Goal: Task Accomplishment & Management: Manage account settings

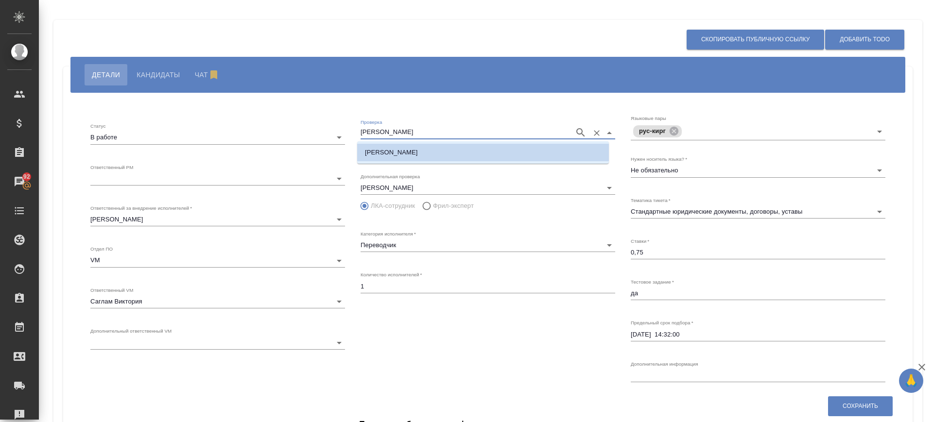
click at [397, 130] on input "[PERSON_NAME]" at bounding box center [465, 133] width 209 height 12
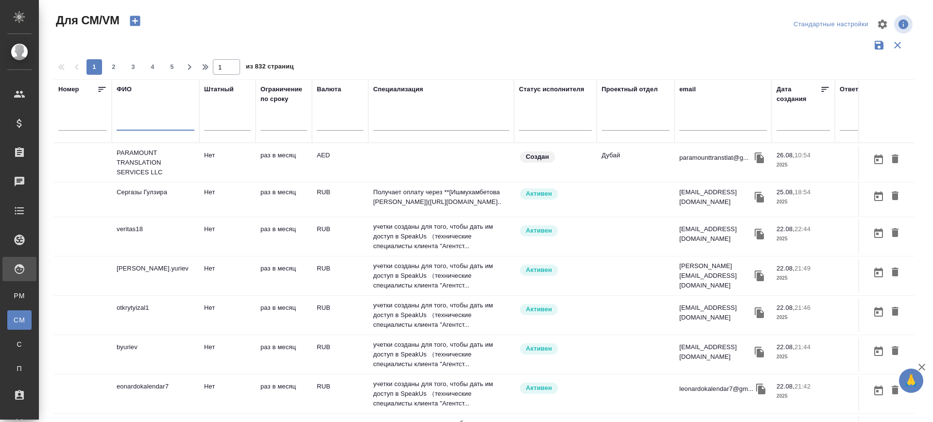
click at [135, 126] on input "text" at bounding box center [156, 125] width 78 height 12
type input "c"
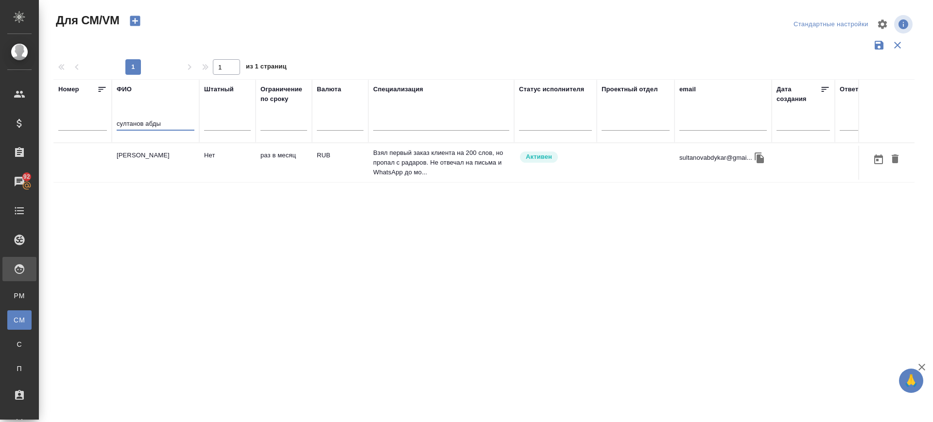
type input "султанов абды"
click at [763, 157] on icon "button" at bounding box center [759, 158] width 9 height 11
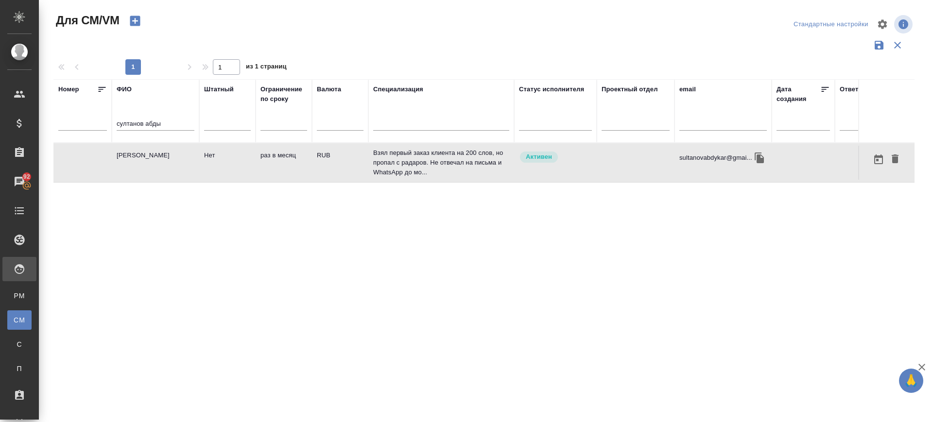
click at [136, 165] on td "[PERSON_NAME]" at bounding box center [155, 163] width 87 height 34
drag, startPoint x: 174, startPoint y: 120, endPoint x: 48, endPoint y: 75, distance: 134.0
click at [52, 92] on div "Для СМ/VM Стандартные настройки 1 1 из 1 страниц [PERSON_NAME] абды Штатный Огр…" at bounding box center [487, 217] width 879 height 434
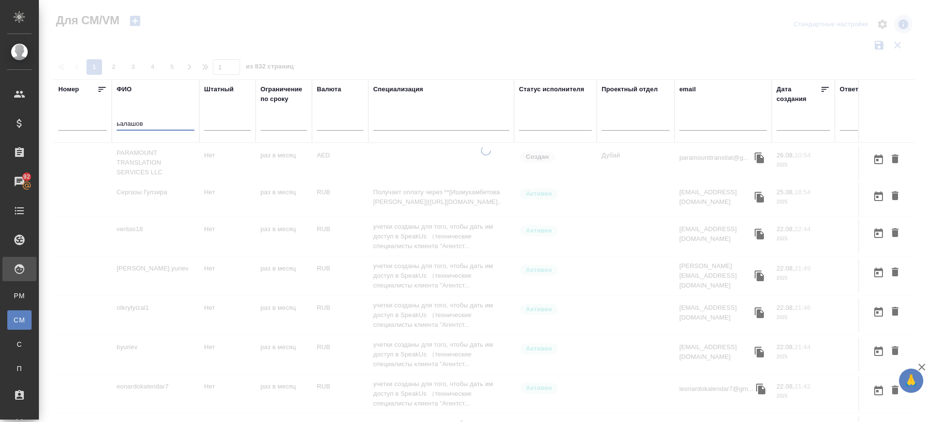
drag, startPoint x: 116, startPoint y: 120, endPoint x: 110, endPoint y: 119, distance: 6.0
click at [108, 118] on tr "Номер ФИО ьалашов Штатный Ограничение по сроку Валюта Специализация Статус испо…" at bounding box center [572, 111] width 1038 height 64
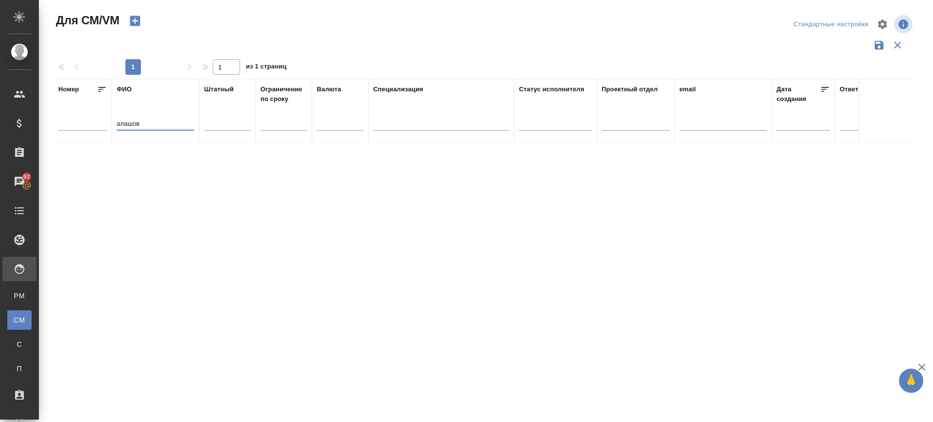
type input "балашов"
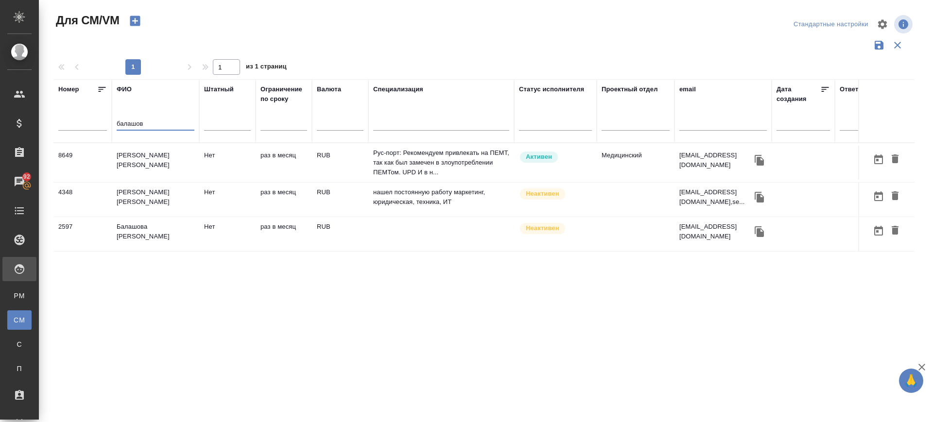
drag, startPoint x: 161, startPoint y: 125, endPoint x: 63, endPoint y: 130, distance: 98.3
click at [63, 130] on tr "Номер ФИО балашов Штатный Ограничение по сроку Валюта Специализация Статус испо…" at bounding box center [572, 111] width 1038 height 64
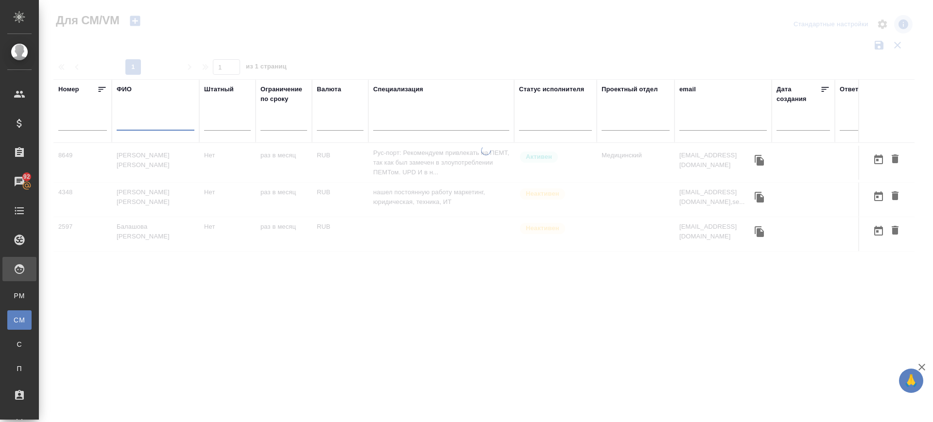
click at [699, 126] on input "text" at bounding box center [722, 125] width 87 height 12
paste input "ebulashov@list.ru"
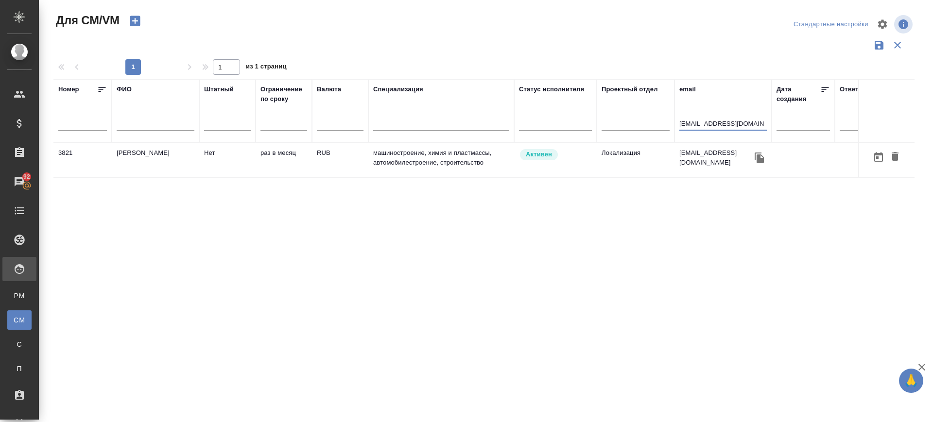
type input "ebulashov@list.ru"
click at [131, 166] on td "Булашов Эдуард Александрович" at bounding box center [155, 160] width 87 height 34
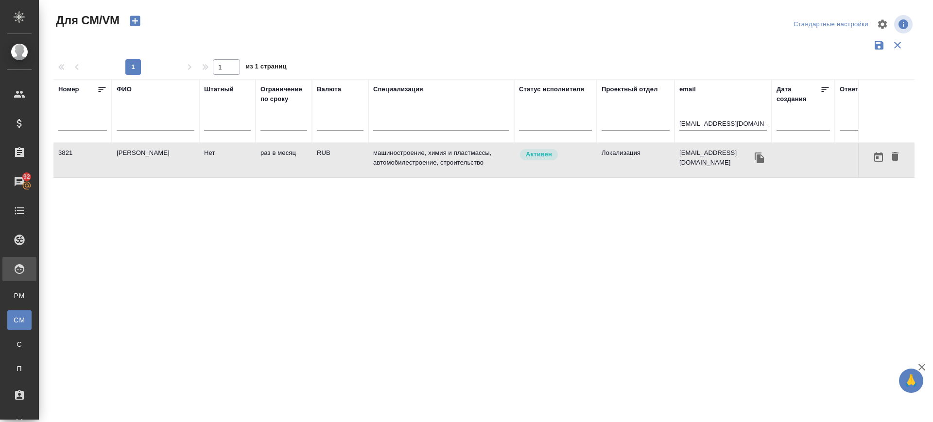
click at [131, 166] on td "Булашов Эдуард Александрович" at bounding box center [155, 160] width 87 height 34
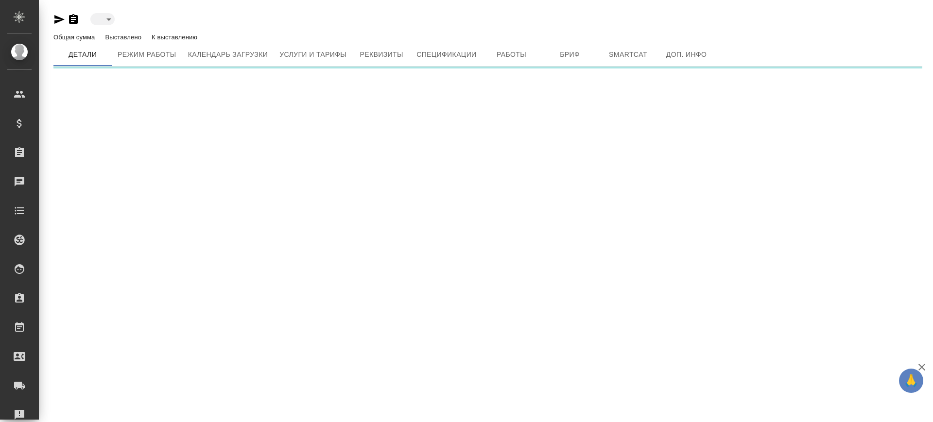
type input "active"
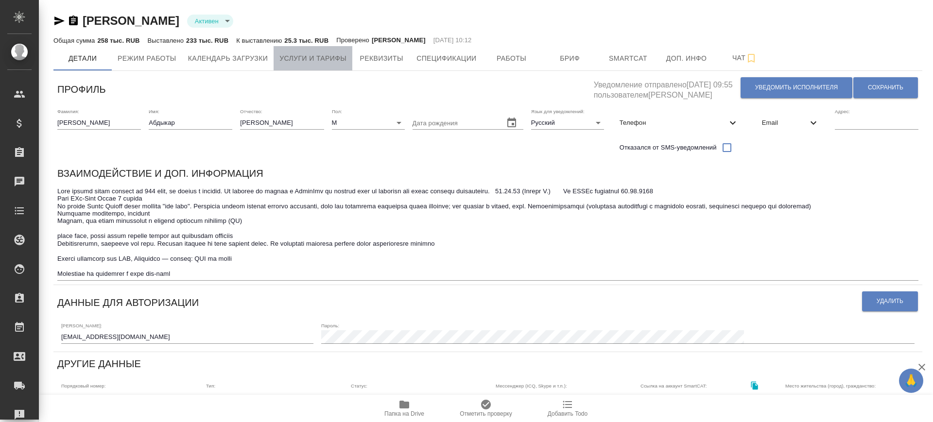
click at [340, 56] on span "Услуги и тарифы" at bounding box center [312, 58] width 67 height 12
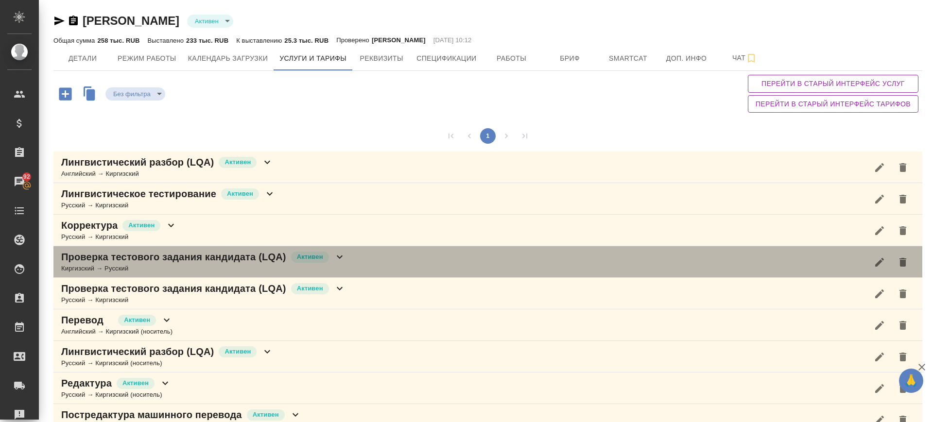
click at [370, 266] on div "Проверка тестового задания кандидата (LQA) Активен Киргизский → Русский" at bounding box center [487, 262] width 869 height 32
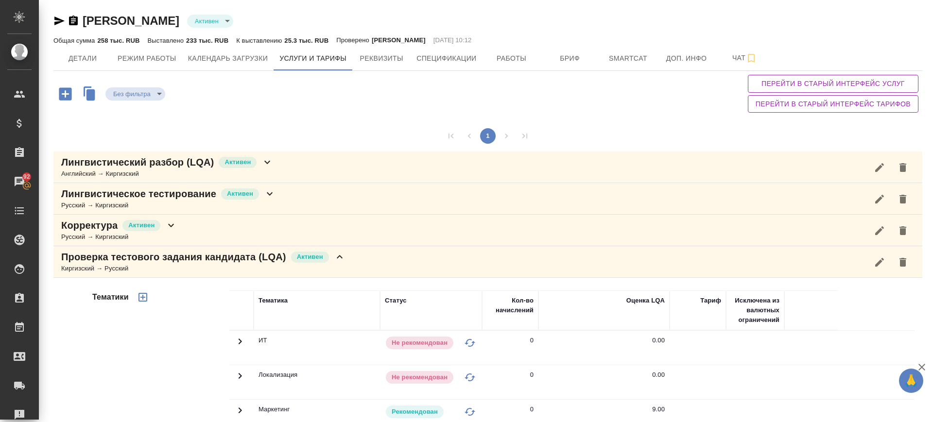
click at [370, 266] on div "Проверка тестового задания кандидата (LQA) Активен Киргизский → Русский" at bounding box center [487, 262] width 869 height 32
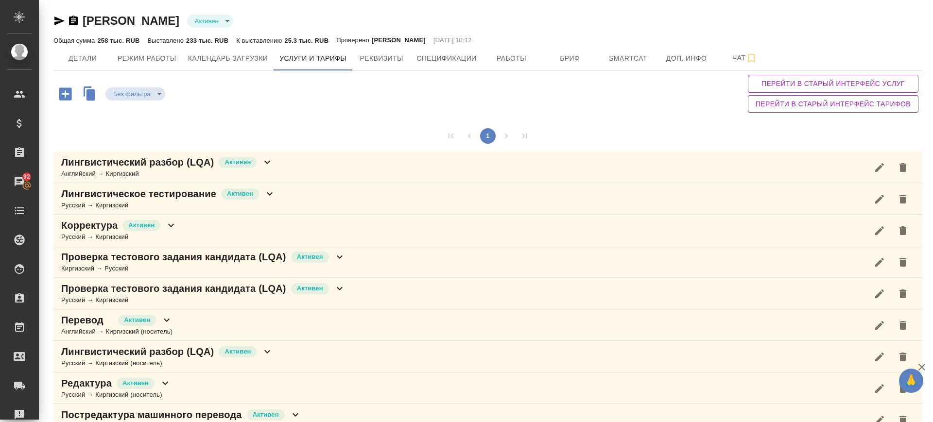
click at [376, 289] on div "Проверка тестового задания кандидата (LQA) Активен Русский → Киргизский" at bounding box center [487, 294] width 869 height 32
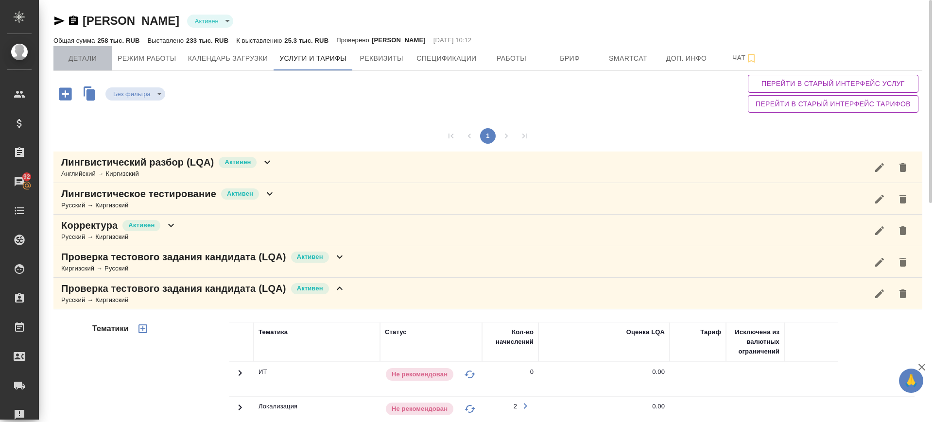
click at [88, 63] on span "Детали" at bounding box center [82, 58] width 47 height 12
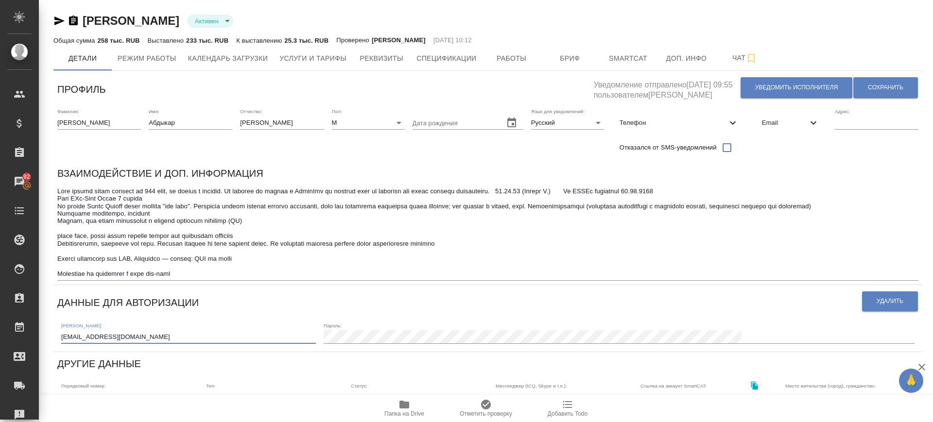
drag, startPoint x: 154, startPoint y: 330, endPoint x: 34, endPoint y: 314, distance: 121.2
click at [34, 314] on div ".cls-1 fill:#fff; AWATERA Саглам Виктория v.saglam Клиенты Спецификации Заказы …" at bounding box center [466, 211] width 933 height 422
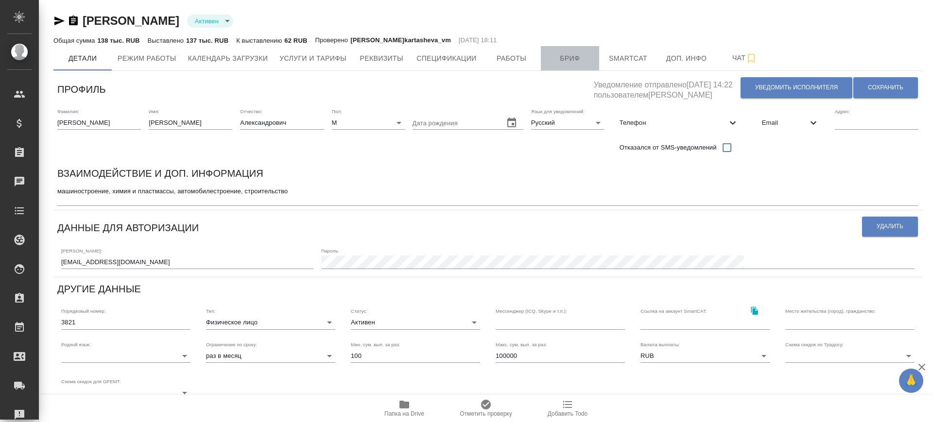
click at [568, 52] on span "Бриф" at bounding box center [570, 58] width 47 height 12
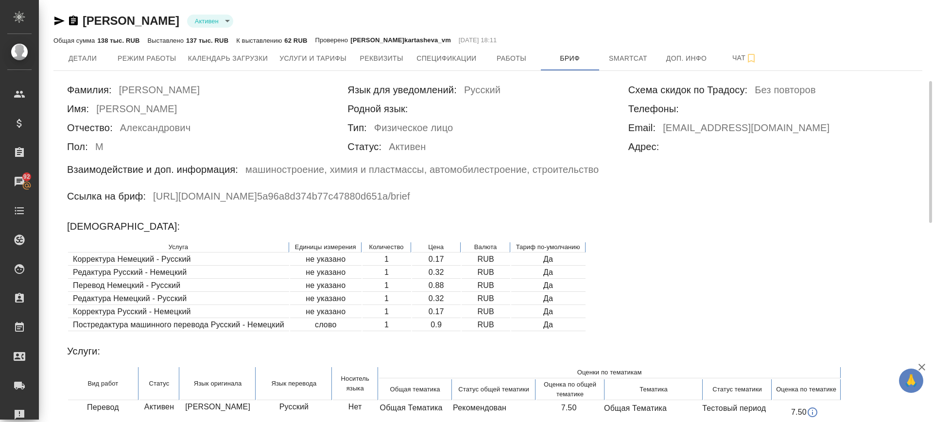
scroll to position [61, 0]
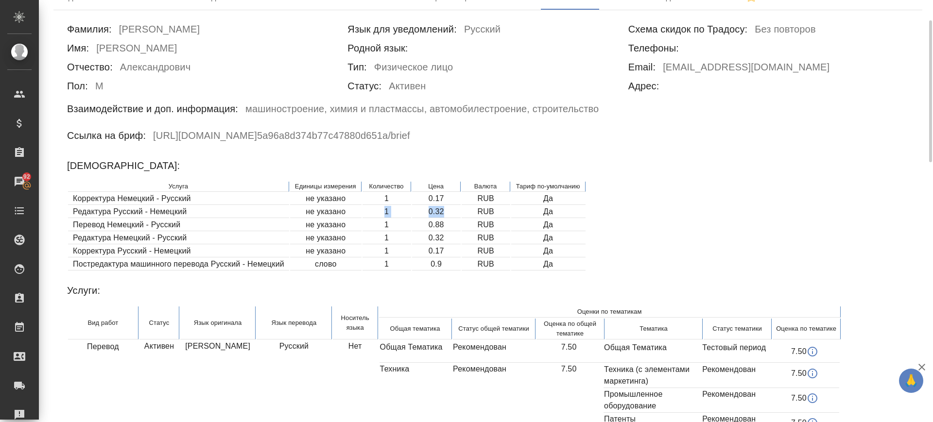
drag, startPoint x: 443, startPoint y: 212, endPoint x: 345, endPoint y: 216, distance: 98.7
click at [345, 216] on tr "Редактура Русский - Немецкий не указано 1 0.32 RUB Да" at bounding box center [326, 212] width 517 height 12
drag, startPoint x: 448, startPoint y: 227, endPoint x: 409, endPoint y: 229, distance: 39.9
click at [409, 229] on tr "Перевод Немецкий - Русский не указано 1 0.88 RUB Да" at bounding box center [326, 225] width 517 height 12
drag, startPoint x: 72, startPoint y: 225, endPoint x: 471, endPoint y: 221, distance: 399.0
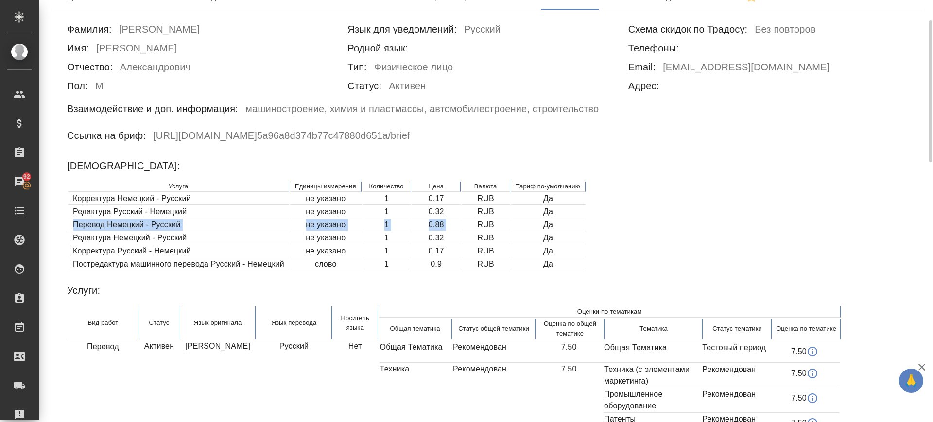
click at [471, 221] on tr "Перевод Немецкий - Русский не указано 1 0.88 RUB Да" at bounding box center [326, 225] width 517 height 12
drag, startPoint x: 101, startPoint y: 206, endPoint x: 81, endPoint y: 202, distance: 20.8
click at [101, 206] on td "Редактура Русский - Немецкий" at bounding box center [178, 212] width 221 height 12
drag, startPoint x: 74, startPoint y: 225, endPoint x: 475, endPoint y: 226, distance: 401.4
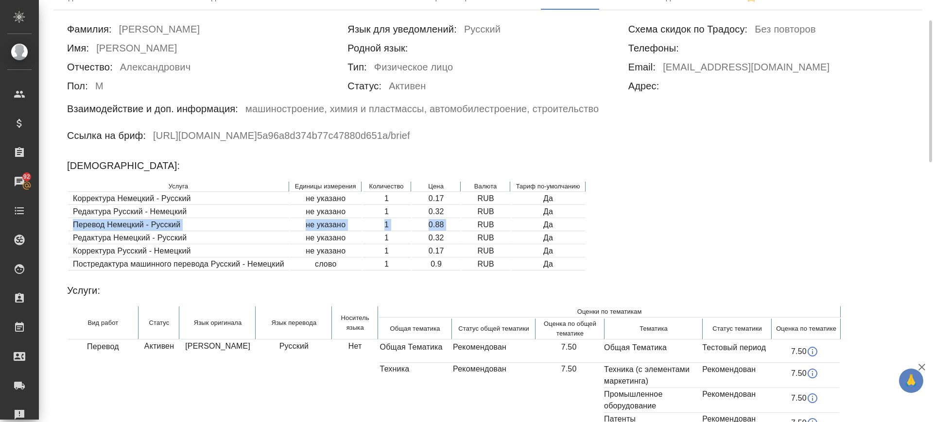
click at [475, 226] on tr "Перевод Немецкий - Русский не указано 1 0.88 RUB Да" at bounding box center [326, 225] width 517 height 12
click at [474, 225] on td "RUB" at bounding box center [486, 225] width 49 height 12
drag, startPoint x: 455, startPoint y: 223, endPoint x: 424, endPoint y: 228, distance: 31.5
click at [424, 228] on td "0.88" at bounding box center [436, 225] width 49 height 12
copy td "0.88"
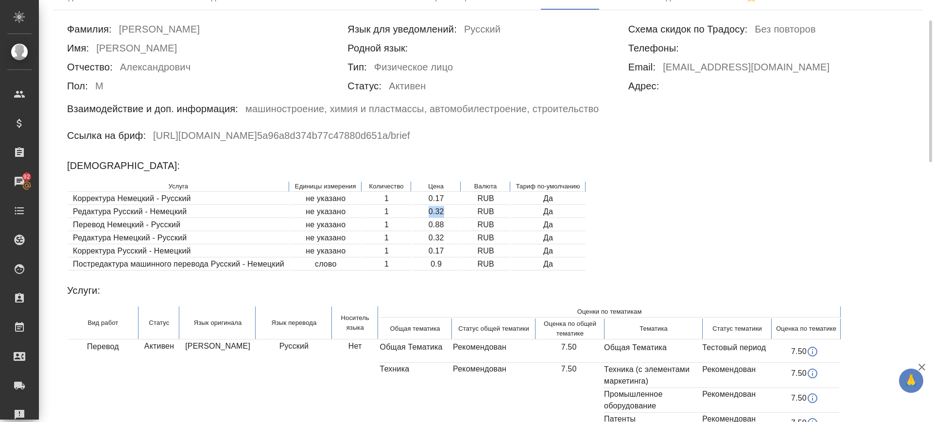
drag, startPoint x: 453, startPoint y: 210, endPoint x: 425, endPoint y: 215, distance: 28.7
click at [425, 215] on td "0.32" at bounding box center [436, 212] width 49 height 12
copy td "0.32"
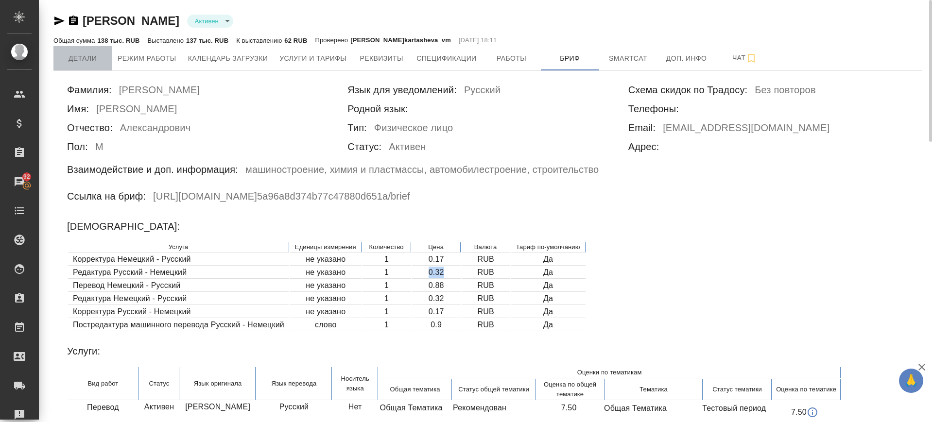
click at [97, 62] on span "Детали" at bounding box center [82, 58] width 47 height 12
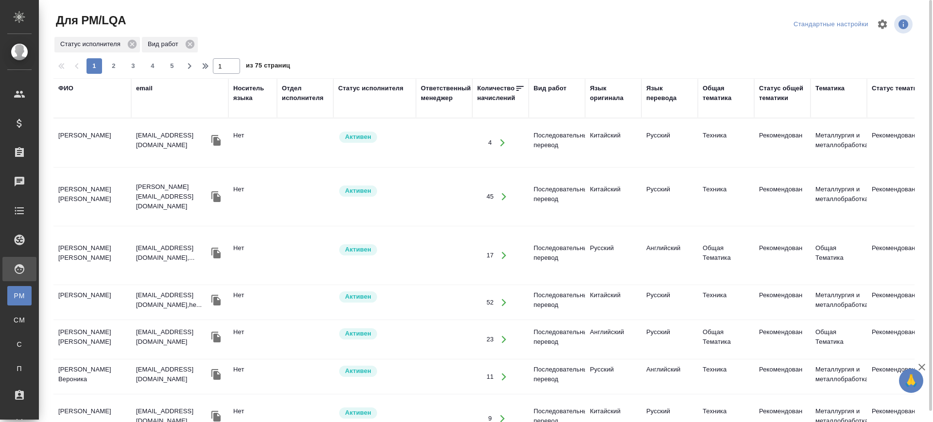
click at [604, 89] on div "Язык оригинала" at bounding box center [613, 93] width 47 height 19
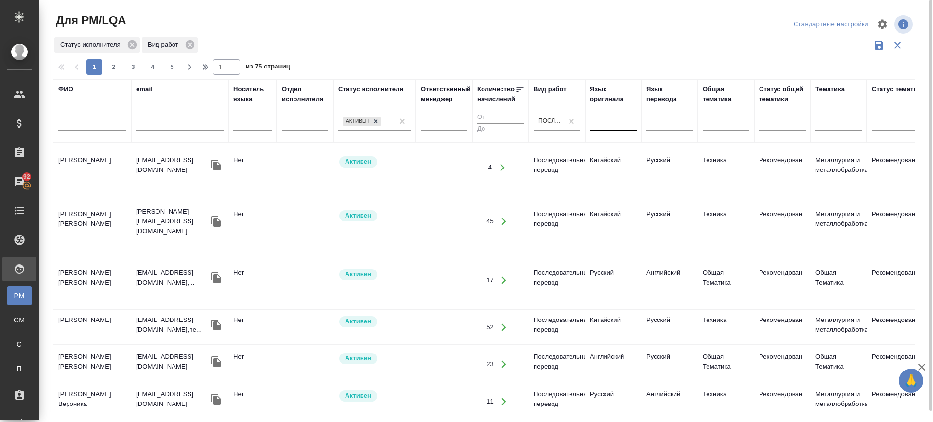
click at [619, 123] on div at bounding box center [613, 121] width 47 height 14
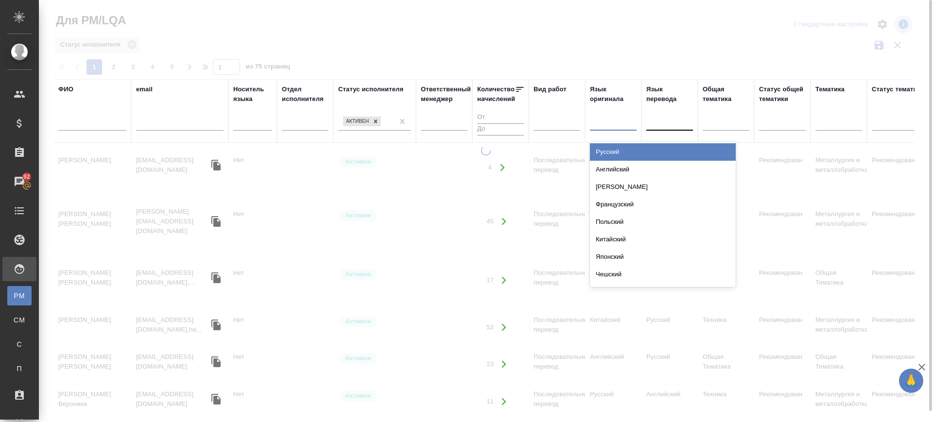
click at [620, 150] on div "Русский" at bounding box center [663, 151] width 146 height 17
click at [678, 121] on div at bounding box center [669, 121] width 47 height 14
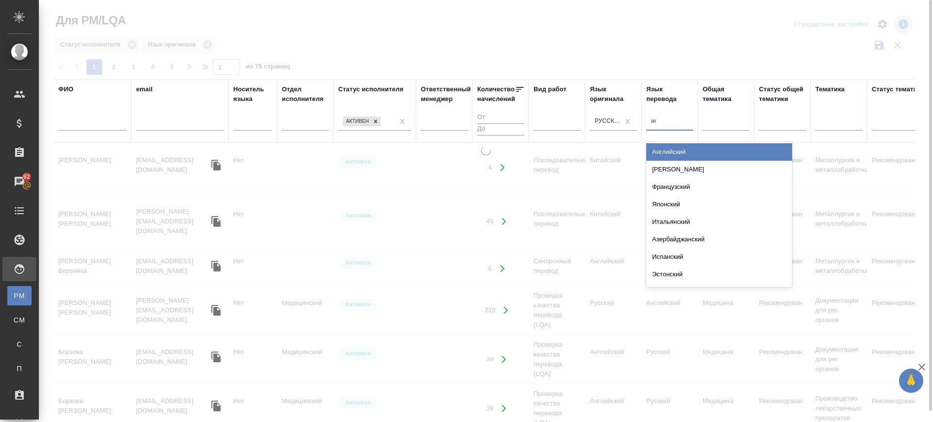
type input "нем"
click at [677, 161] on div "Немецкий" at bounding box center [719, 169] width 146 height 17
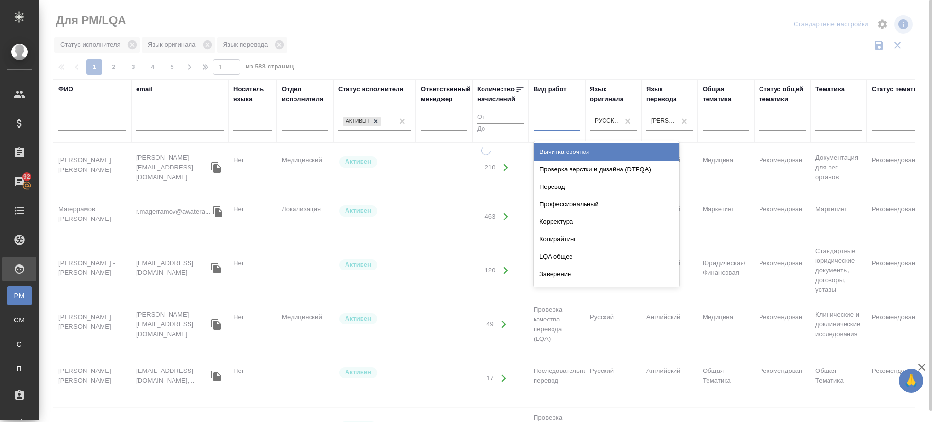
click at [563, 124] on div at bounding box center [557, 121] width 47 height 14
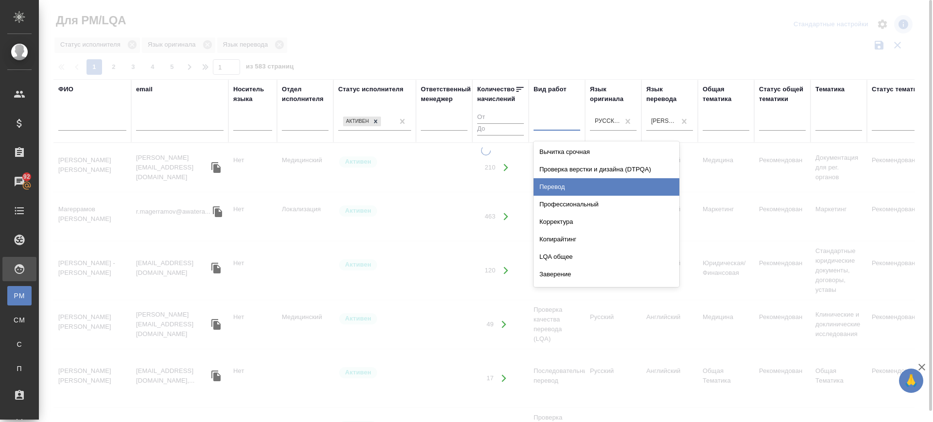
drag, startPoint x: 552, startPoint y: 185, endPoint x: 538, endPoint y: 266, distance: 81.9
click at [552, 186] on div "Перевод" at bounding box center [607, 186] width 146 height 17
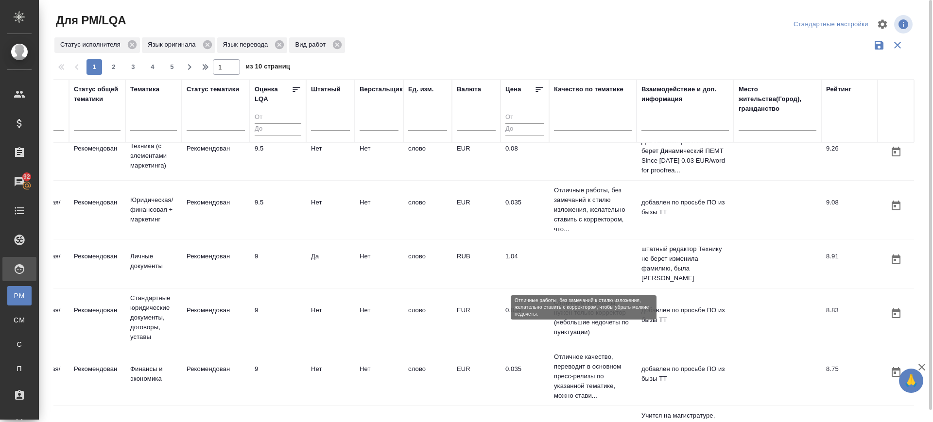
scroll to position [0, 694]
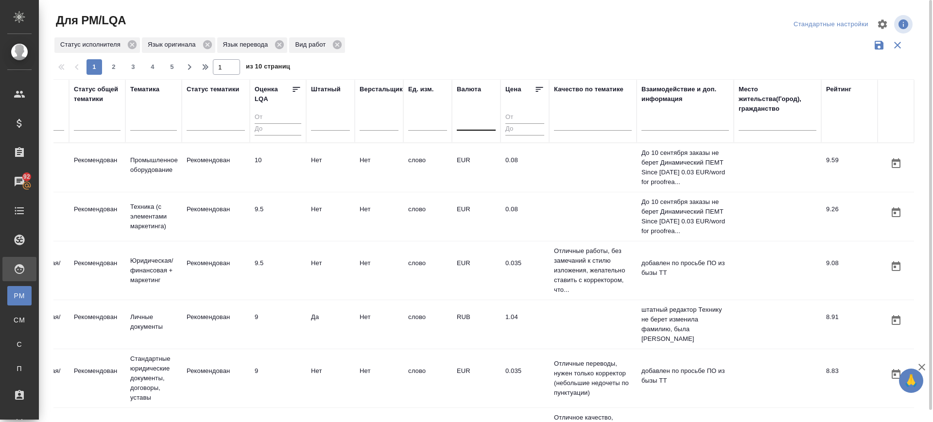
click at [459, 123] on div at bounding box center [476, 121] width 39 height 14
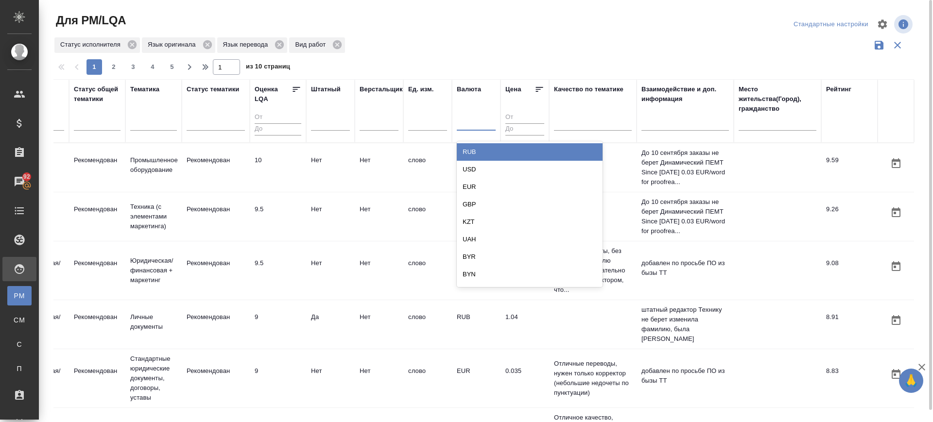
click at [470, 154] on div "RUB" at bounding box center [530, 151] width 146 height 17
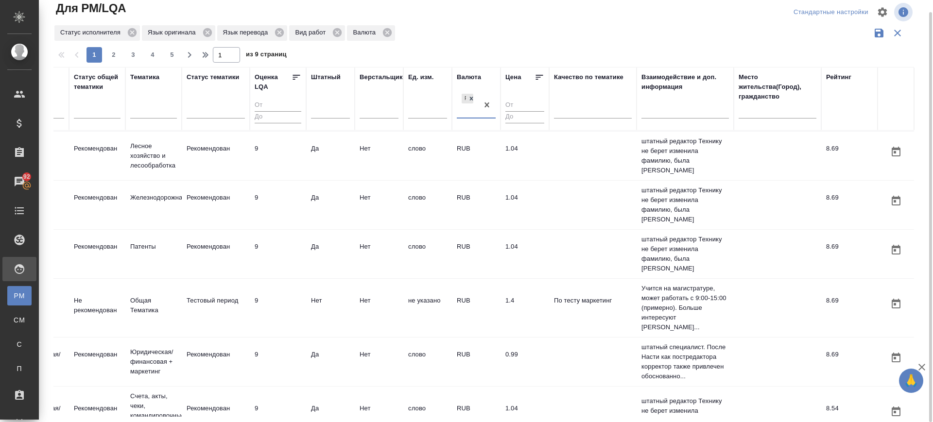
scroll to position [486, 694]
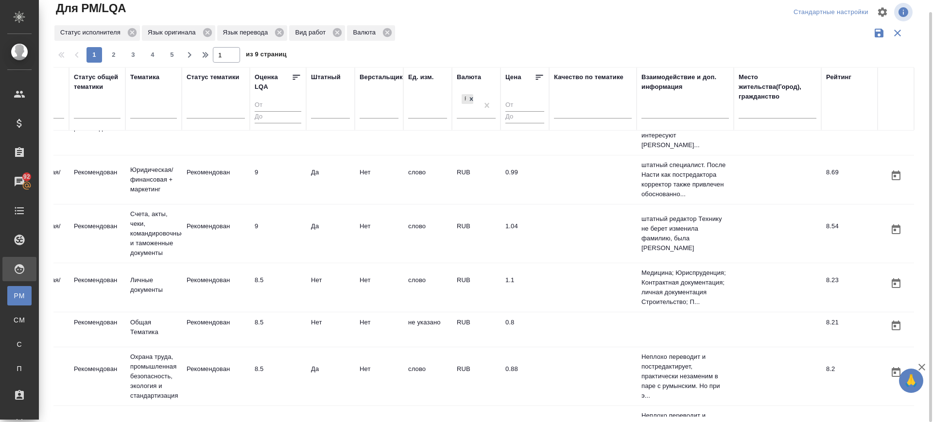
click at [518, 360] on td "0.88" at bounding box center [524, 377] width 49 height 34
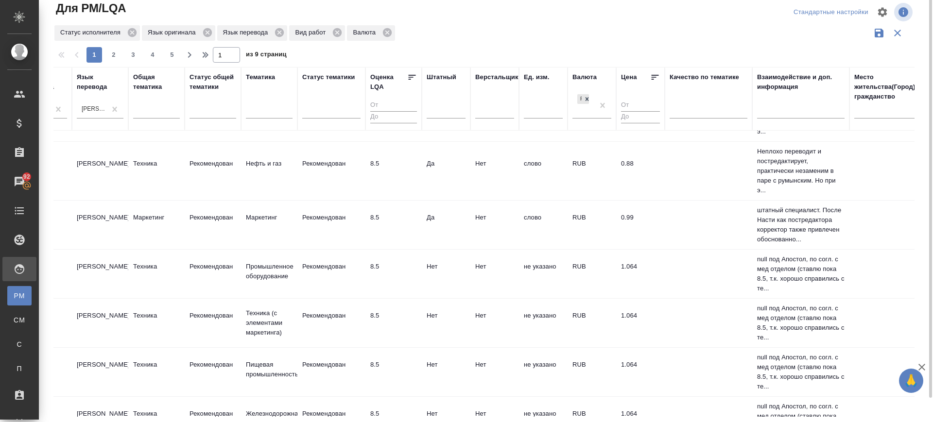
scroll to position [0, 0]
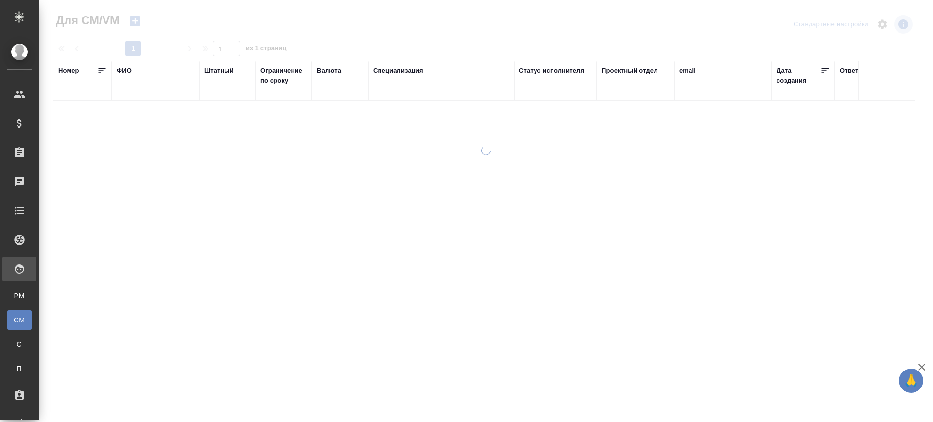
click at [695, 72] on div "email" at bounding box center [687, 71] width 17 height 10
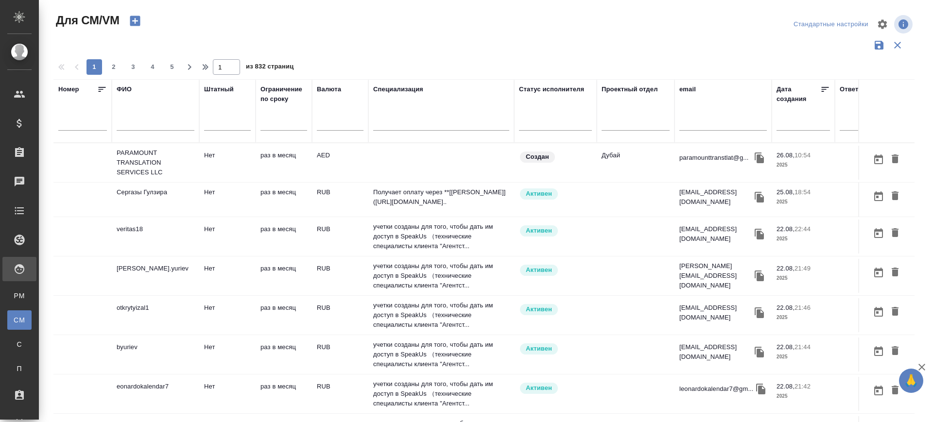
click at [698, 121] on input "text" at bounding box center [722, 125] width 87 height 12
paste input "sophie_chantseva@yahoo.com"
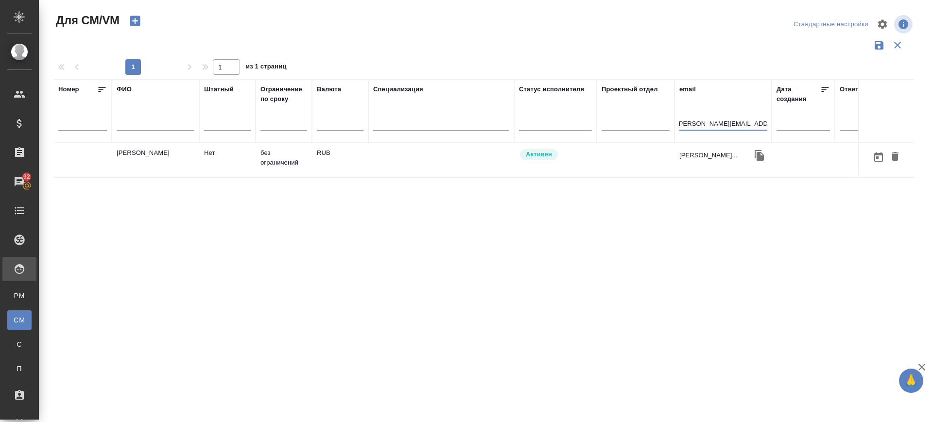
type input "sophie_chantseva@yahoo.com"
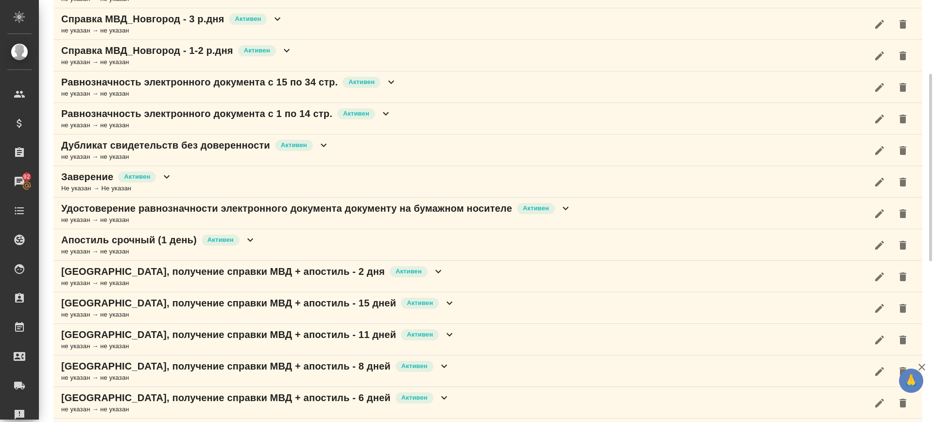
scroll to position [304, 0]
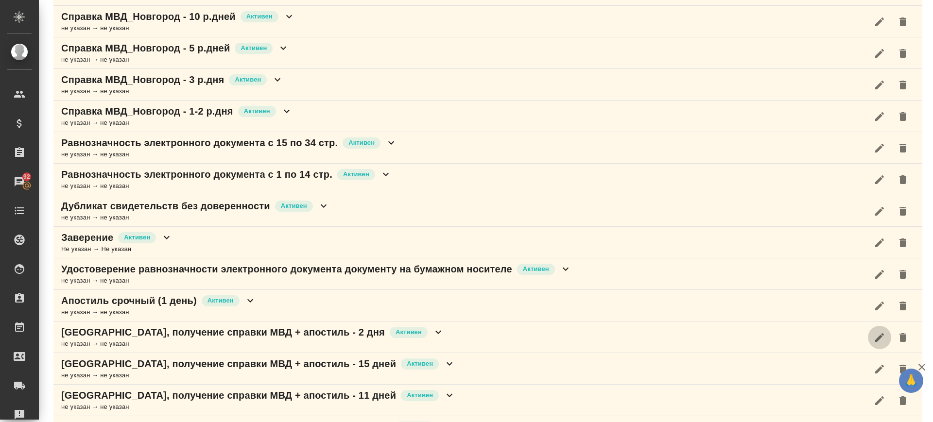
click at [868, 339] on button "button" at bounding box center [879, 337] width 23 height 23
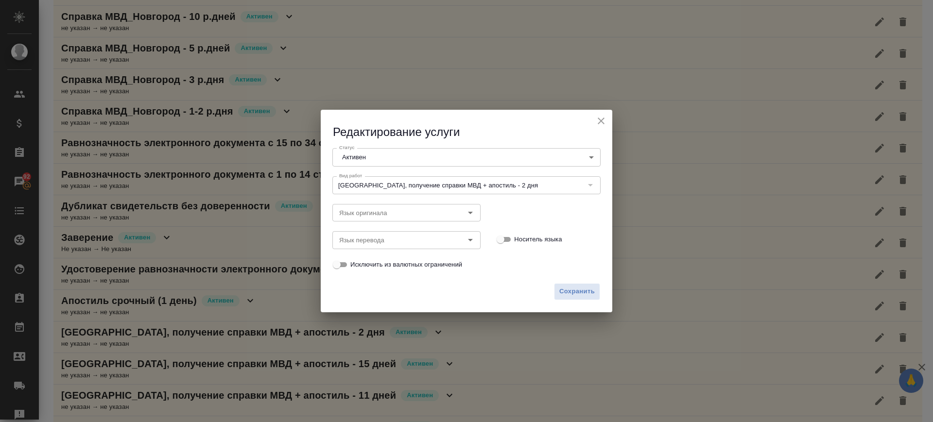
click at [374, 159] on body "🙏 .cls-1 fill:#fff; AWATERA [PERSON_NAME].saglam Клиенты Спецификации Заказы 92…" at bounding box center [466, 211] width 933 height 422
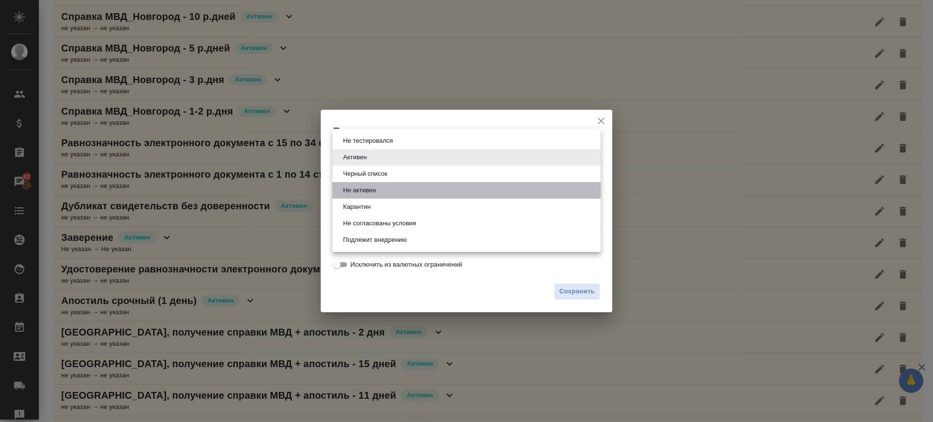
drag, startPoint x: 385, startPoint y: 191, endPoint x: 522, endPoint y: 294, distance: 171.4
click at [385, 191] on li "Не активен" at bounding box center [466, 190] width 268 height 17
type input "notActive"
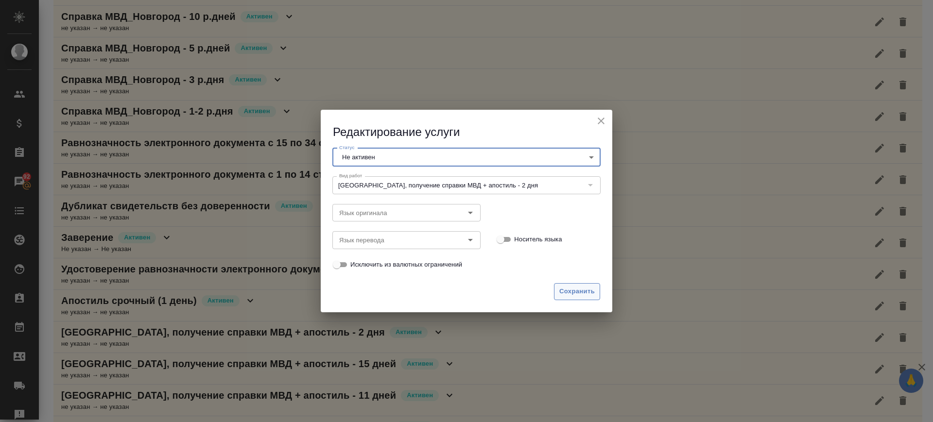
click at [568, 297] on button "Сохранить" at bounding box center [577, 291] width 46 height 17
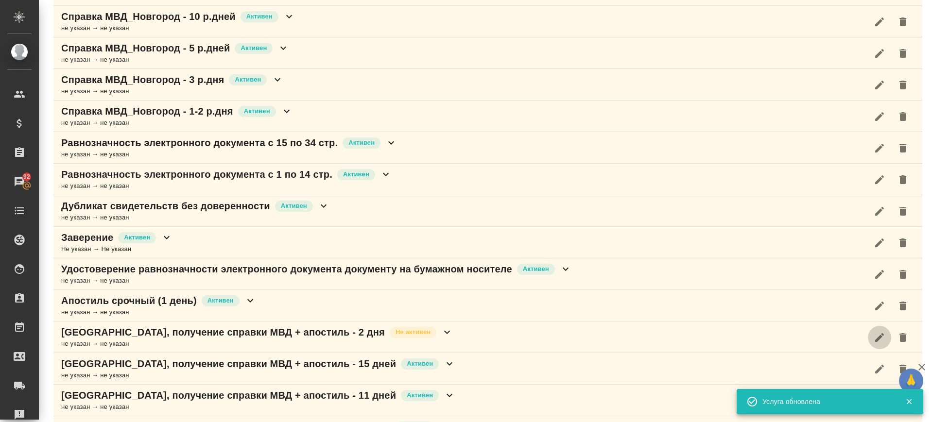
click at [868, 336] on button "button" at bounding box center [879, 337] width 23 height 23
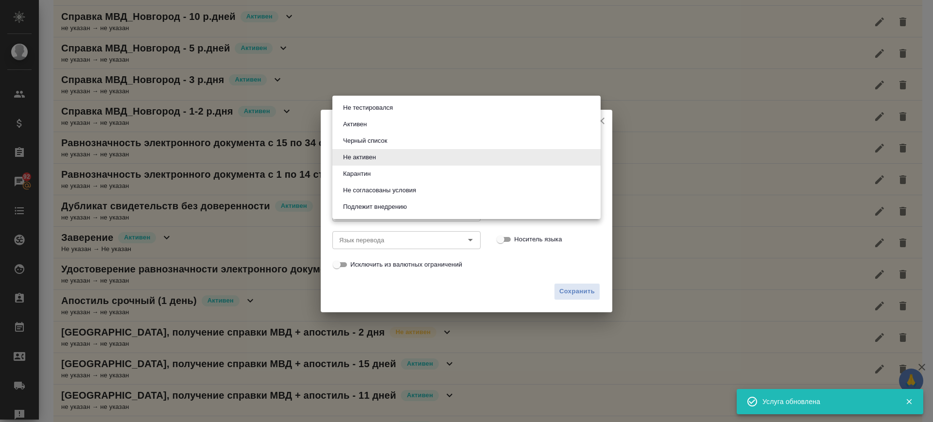
drag, startPoint x: 431, startPoint y: 153, endPoint x: 421, endPoint y: 173, distance: 22.8
click at [431, 154] on body "🙏 .cls-1 fill:#fff; AWATERA Саглам Виктория v.saglam Клиенты Спецификации Заказ…" at bounding box center [466, 211] width 933 height 422
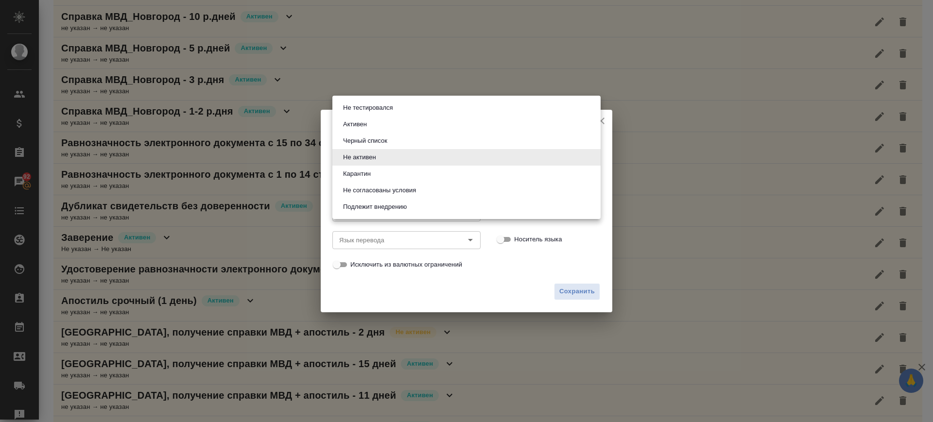
click at [375, 156] on button "Не активен" at bounding box center [359, 157] width 39 height 11
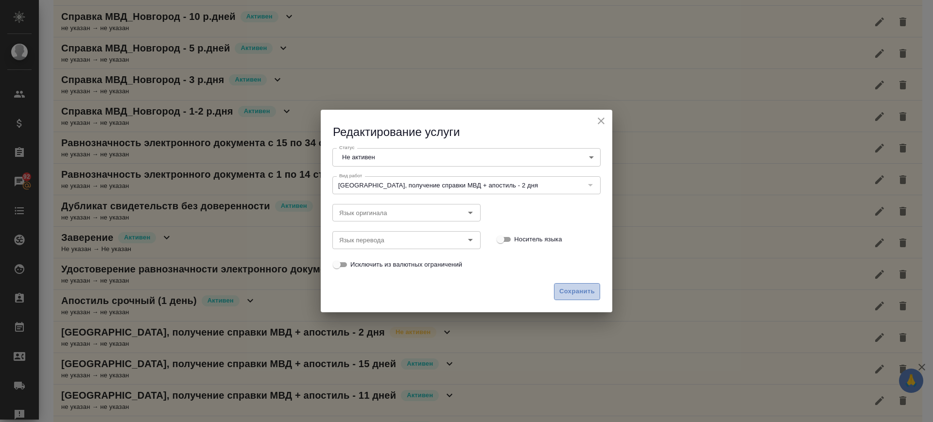
click at [572, 290] on span "Сохранить" at bounding box center [576, 291] width 35 height 11
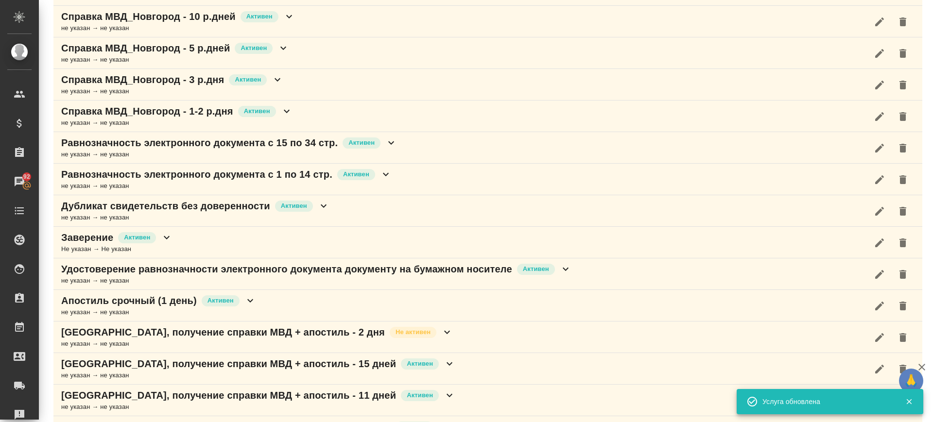
click at [868, 373] on button "button" at bounding box center [879, 369] width 23 height 23
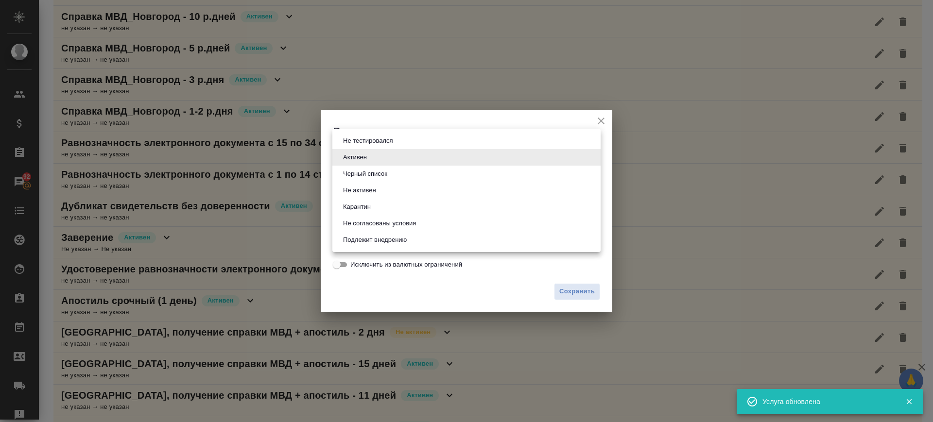
drag, startPoint x: 393, startPoint y: 162, endPoint x: 388, endPoint y: 167, distance: 6.5
click at [392, 162] on body "🙏 .cls-1 fill:#fff; AWATERA Саглам Виктория v.saglam Клиенты Спецификации Заказ…" at bounding box center [466, 211] width 933 height 422
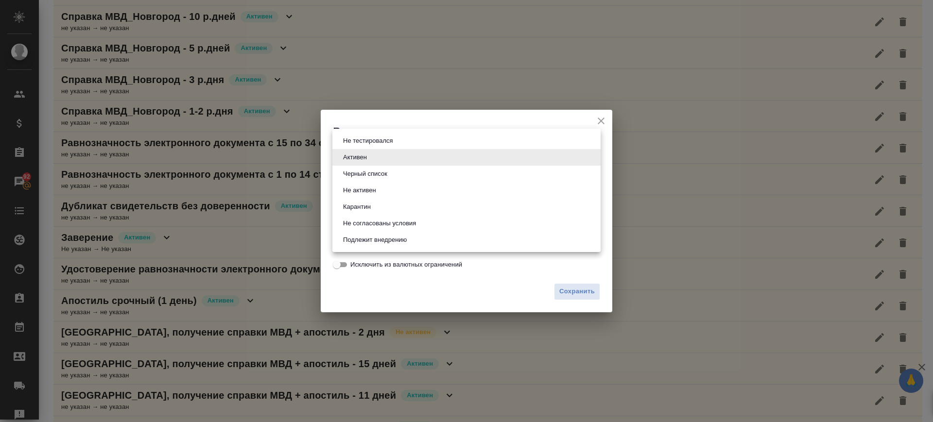
click at [382, 190] on li "Не активен" at bounding box center [466, 190] width 268 height 17
type input "notActive"
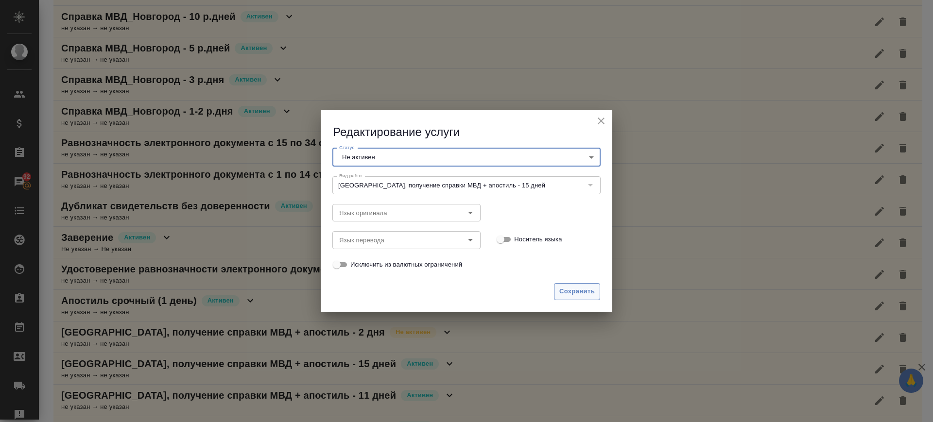
click at [576, 296] on span "Сохранить" at bounding box center [576, 291] width 35 height 11
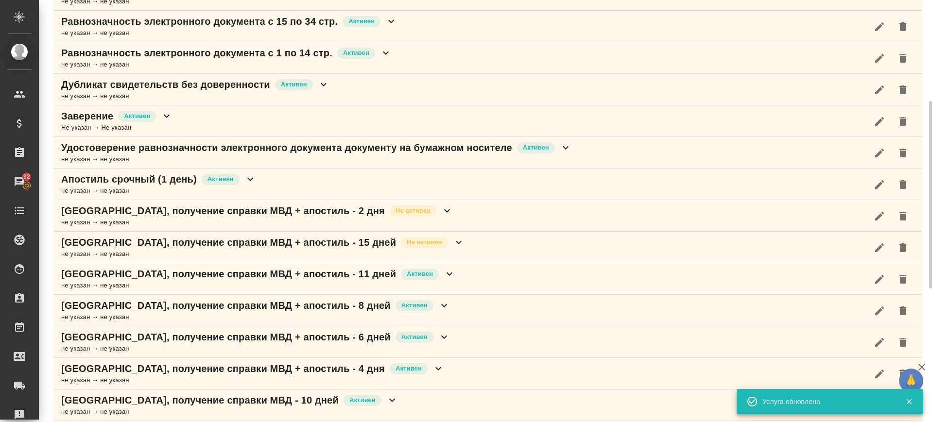
scroll to position [486, 0]
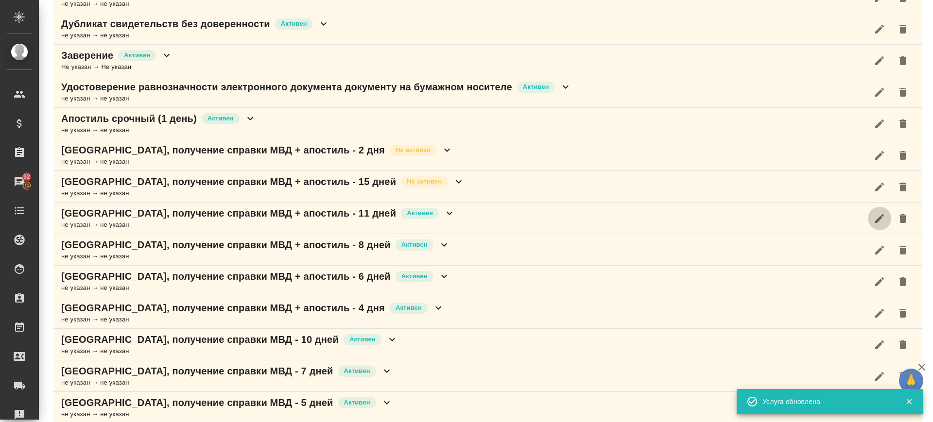
click at [874, 220] on icon "button" at bounding box center [880, 219] width 12 height 12
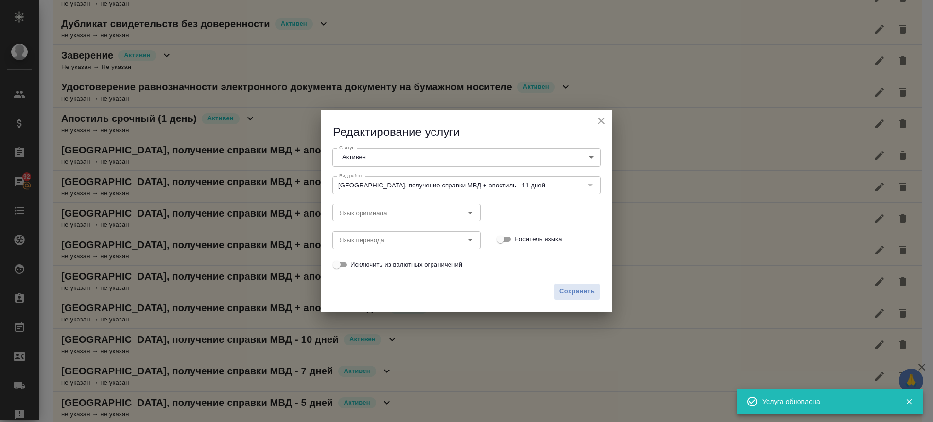
click at [458, 157] on body "🙏 .cls-1 fill:#fff; AWATERA Саглам Виктория v.saglam Клиенты Спецификации Заказ…" at bounding box center [466, 211] width 933 height 422
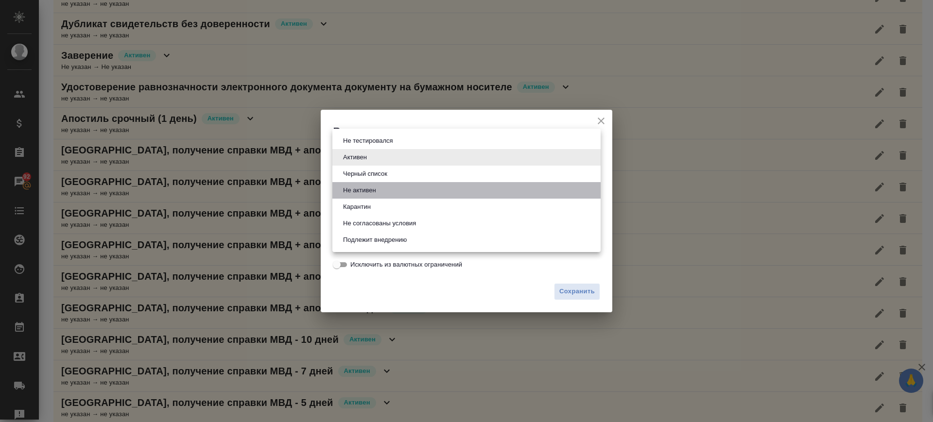
drag, startPoint x: 394, startPoint y: 187, endPoint x: 493, endPoint y: 243, distance: 113.6
click at [394, 187] on li "Не активен" at bounding box center [466, 190] width 268 height 17
type input "notActive"
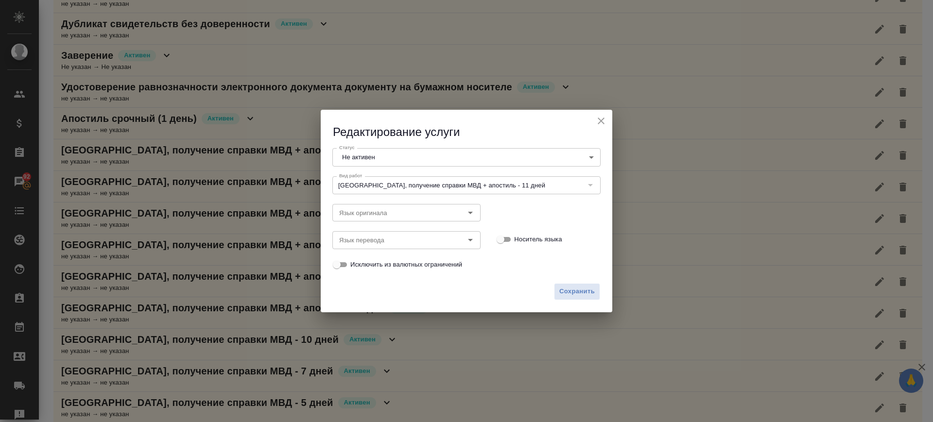
click at [583, 301] on div "Сохранить" at bounding box center [467, 295] width 292 height 34
click at [582, 294] on span "Сохранить" at bounding box center [576, 291] width 35 height 11
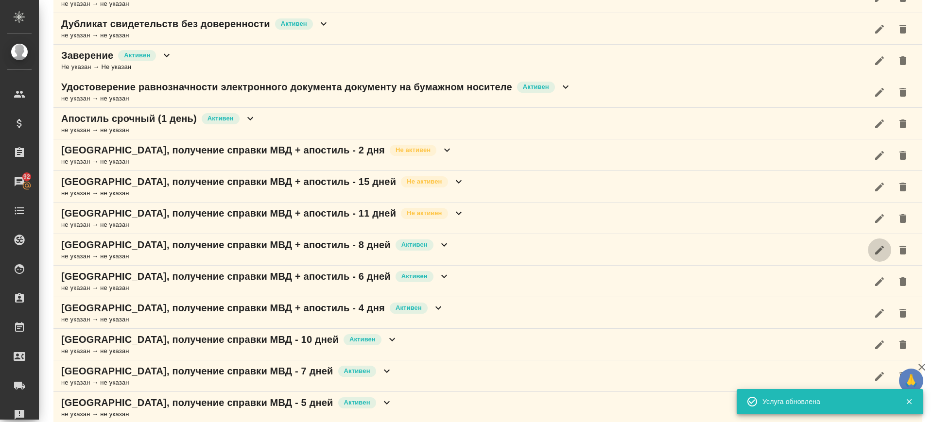
click at [874, 250] on icon "button" at bounding box center [880, 250] width 12 height 12
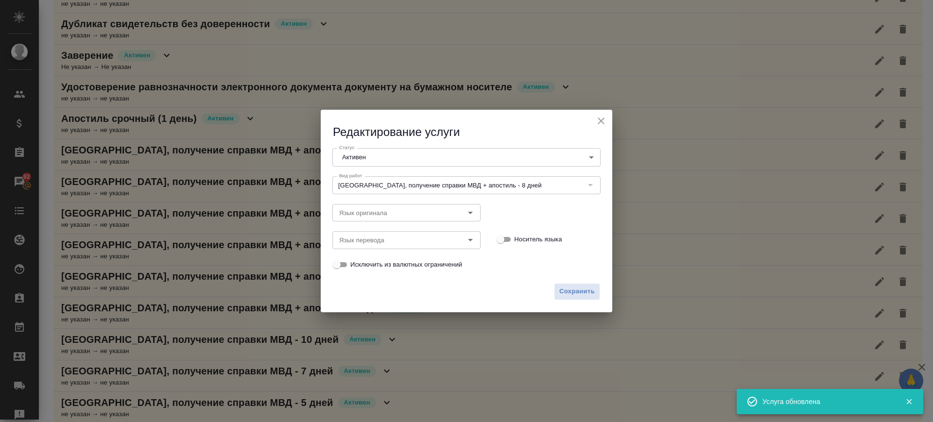
click at [415, 167] on div "Вид работ Москва, получение справки МВД + апостиль - 8 дней Вид работ" at bounding box center [467, 184] width 288 height 43
click at [400, 158] on body "🙏 .cls-1 fill:#fff; AWATERA Саглам Виктория v.saglam Клиенты Спецификации Заказ…" at bounding box center [466, 211] width 933 height 422
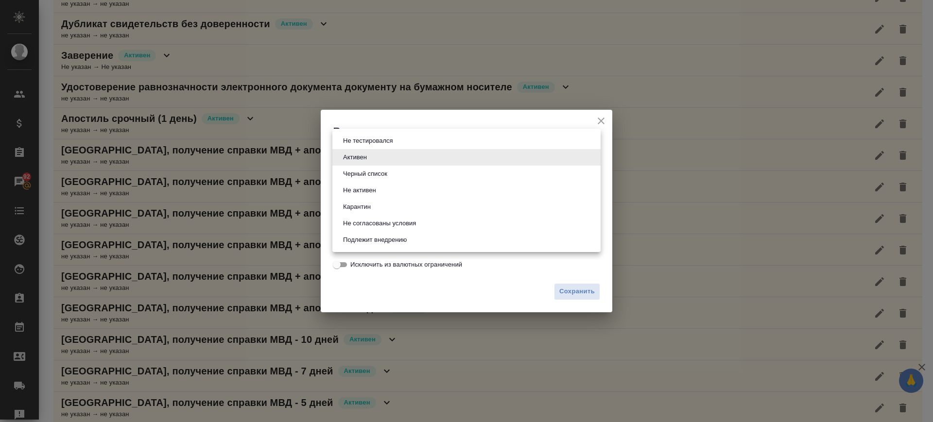
click at [387, 189] on li "Не активен" at bounding box center [466, 190] width 268 height 17
type input "notActive"
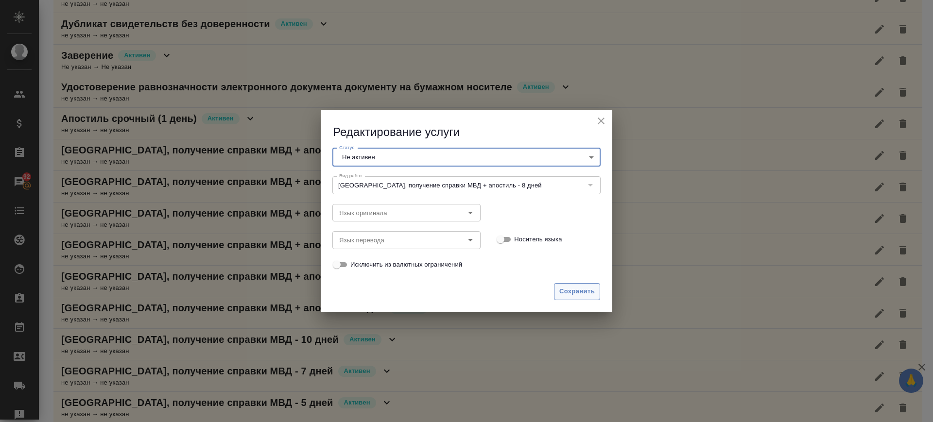
drag, startPoint x: 570, startPoint y: 299, endPoint x: 582, endPoint y: 298, distance: 11.2
click at [571, 299] on button "Сохранить" at bounding box center [577, 291] width 46 height 17
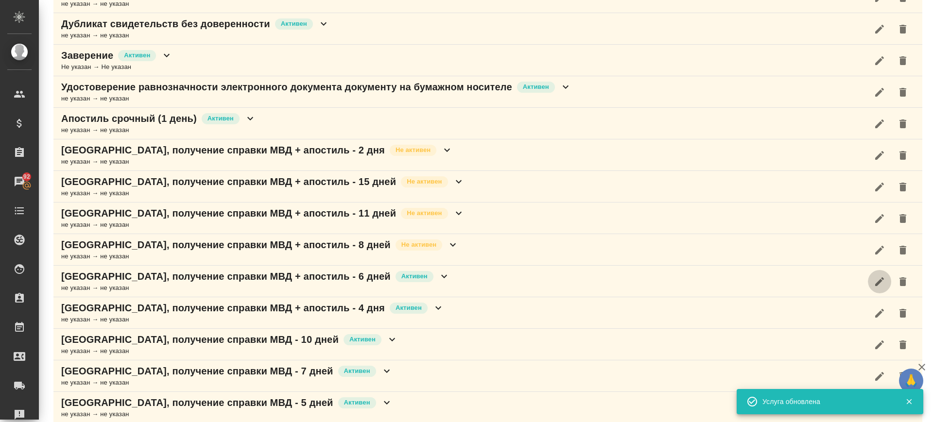
click at [874, 286] on icon "button" at bounding box center [880, 282] width 12 height 12
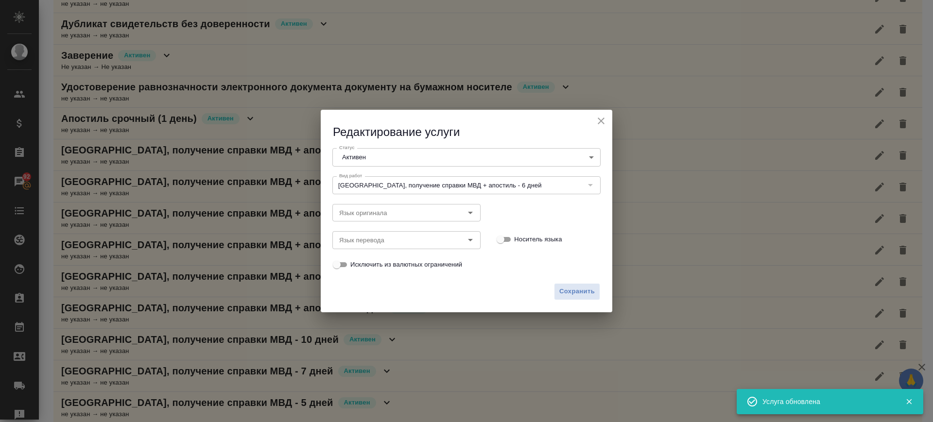
click at [411, 157] on body "🙏 .cls-1 fill:#fff; AWATERA Саглам Виктория v.saglam Клиенты Спецификации Заказ…" at bounding box center [466, 211] width 933 height 422
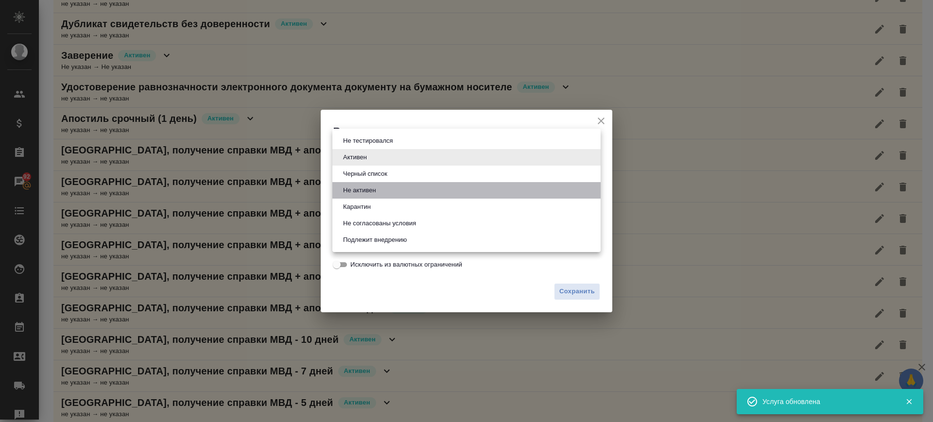
click at [372, 187] on button "Не активен" at bounding box center [359, 190] width 39 height 11
type input "notActive"
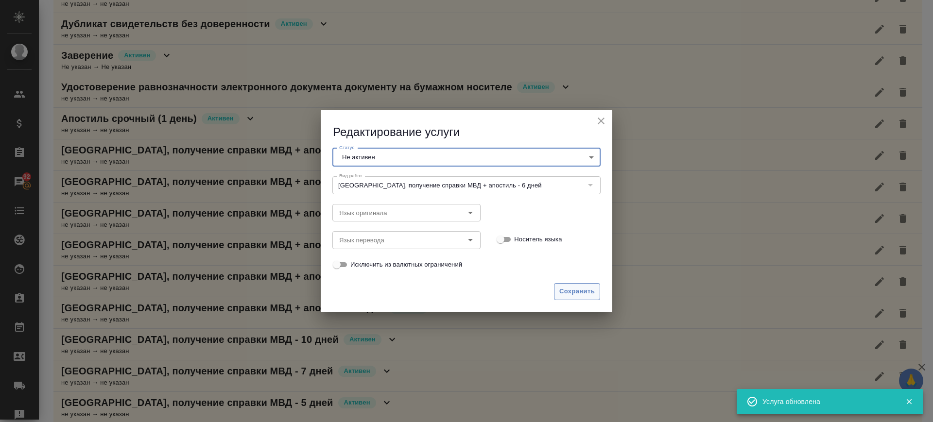
click at [578, 294] on span "Сохранить" at bounding box center [576, 291] width 35 height 11
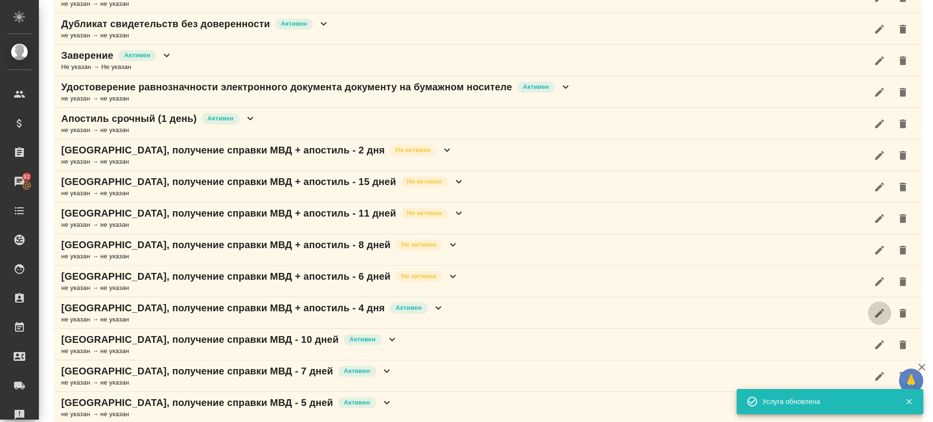
click at [868, 311] on button "button" at bounding box center [879, 313] width 23 height 23
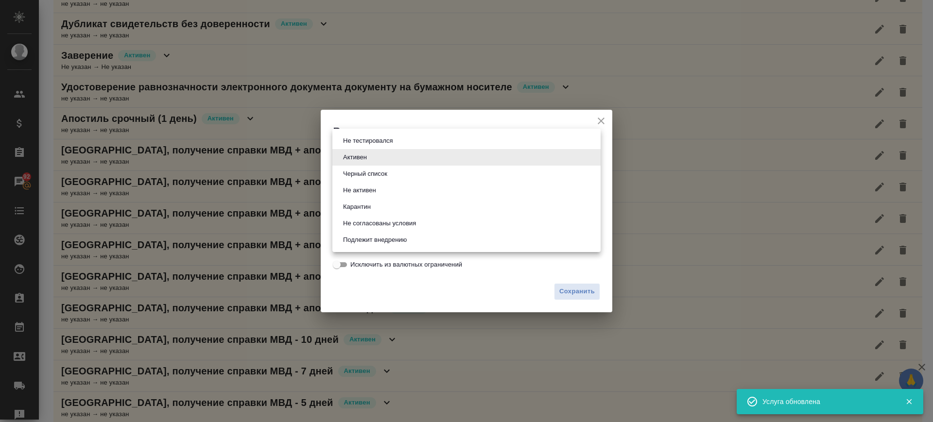
click at [419, 158] on body "🙏 .cls-1 fill:#fff; AWATERA Саглам Виктория v.saglam Клиенты Спецификации Заказ…" at bounding box center [466, 211] width 933 height 422
click at [394, 188] on li "Не активен" at bounding box center [466, 190] width 268 height 17
type input "notActive"
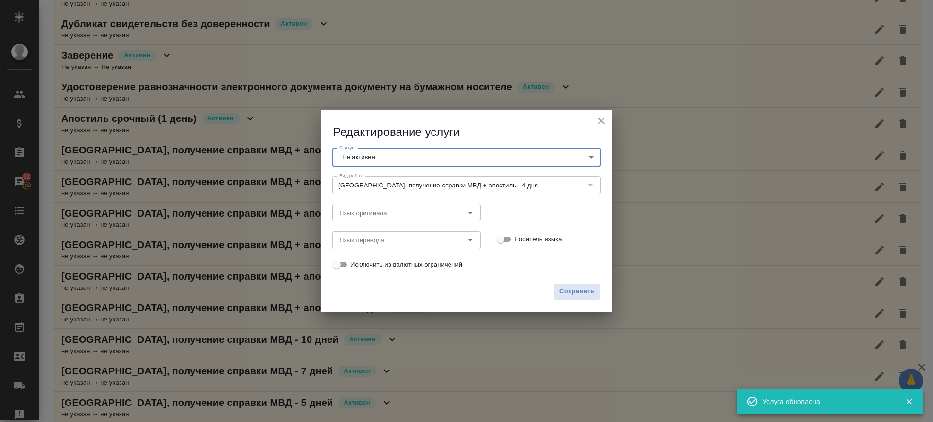
click at [573, 300] on div "Сохранить" at bounding box center [467, 295] width 292 height 34
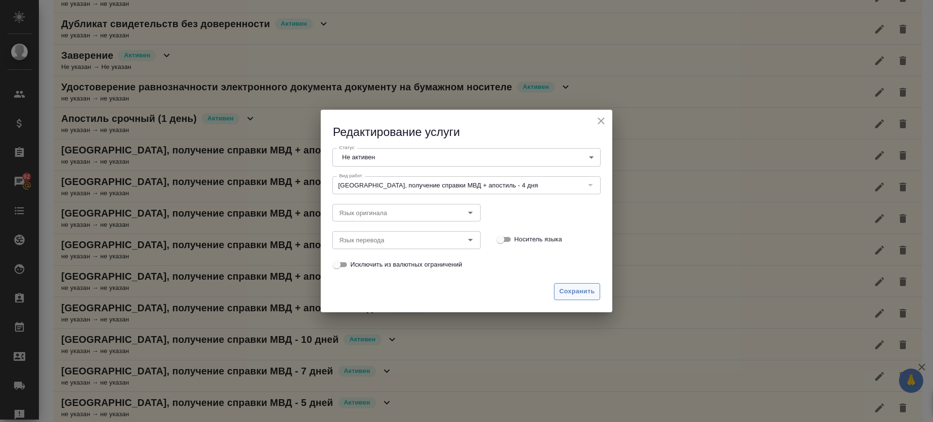
click at [568, 291] on span "Сохранить" at bounding box center [576, 291] width 35 height 11
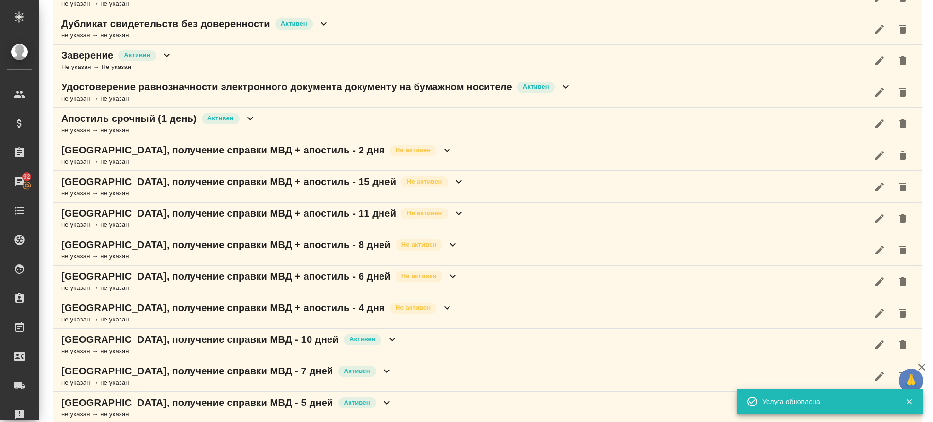
click at [871, 350] on button "button" at bounding box center [879, 344] width 23 height 23
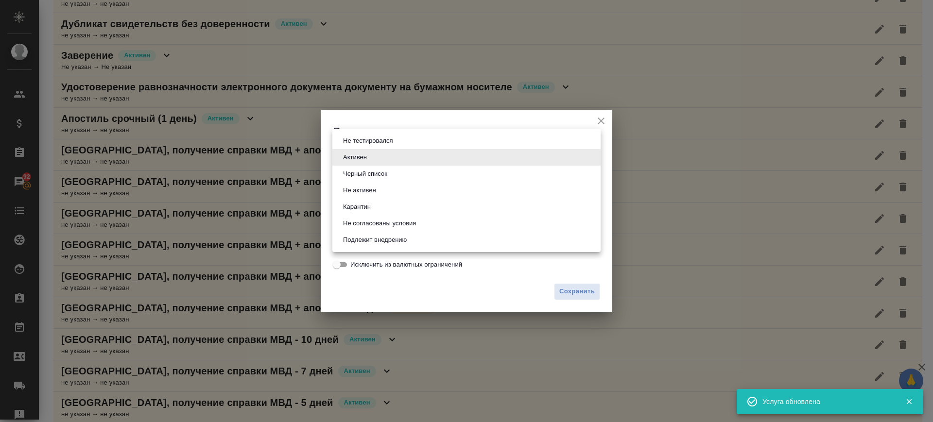
click at [427, 154] on body "🙏 .cls-1 fill:#fff; AWATERA Саглам Виктория v.saglam Клиенты Спецификации Заказ…" at bounding box center [466, 211] width 933 height 422
click at [394, 184] on li "Не активен" at bounding box center [466, 190] width 268 height 17
type input "notActive"
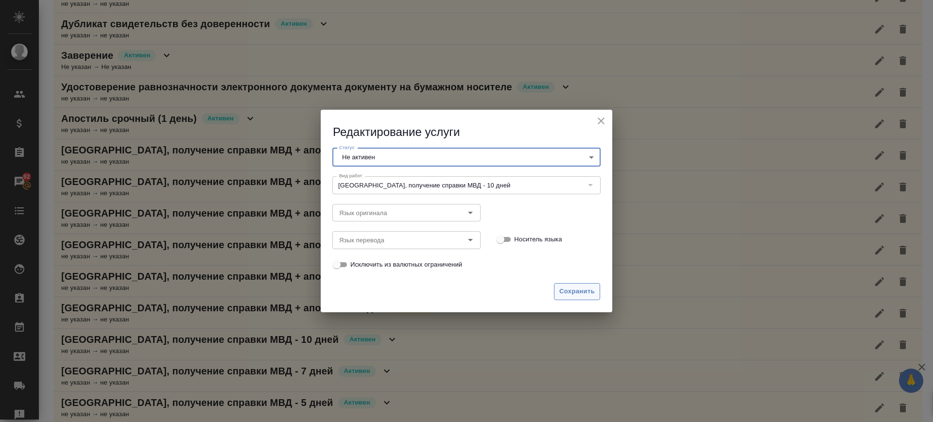
click at [564, 291] on span "Сохранить" at bounding box center [576, 291] width 35 height 11
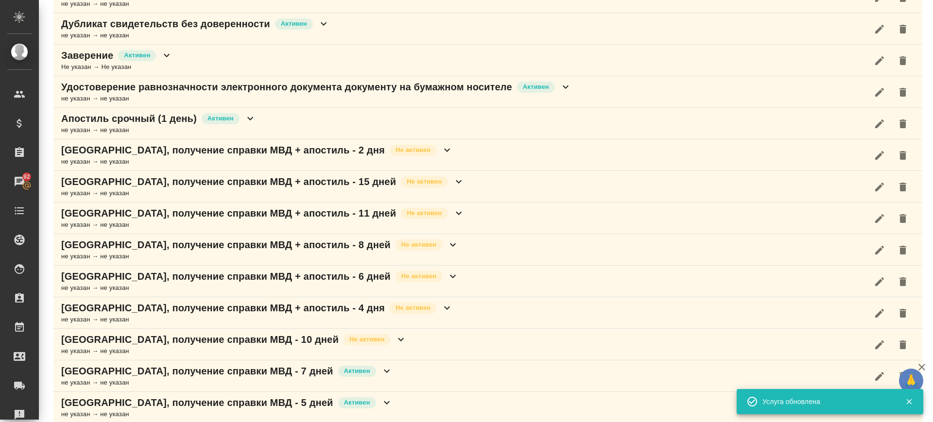
click at [875, 380] on icon "button" at bounding box center [879, 376] width 9 height 9
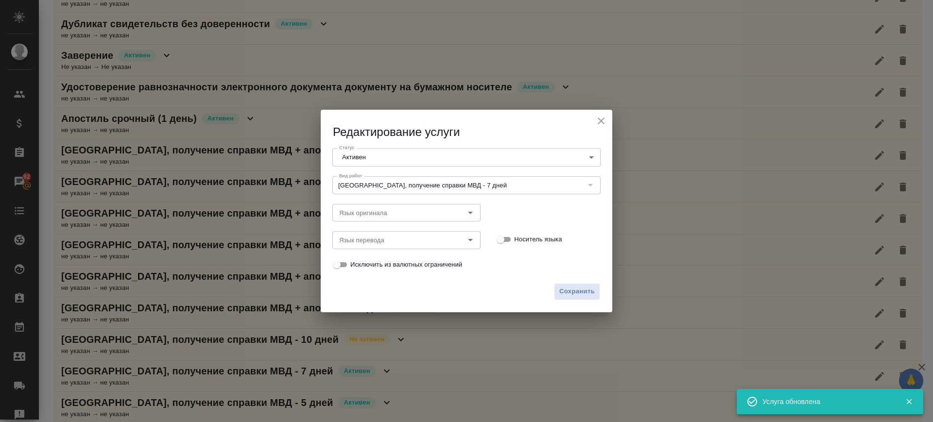
click at [405, 155] on body "🙏 .cls-1 fill:#fff; AWATERA Саглам Виктория v.saglam Клиенты Спецификации Заказ…" at bounding box center [466, 211] width 933 height 422
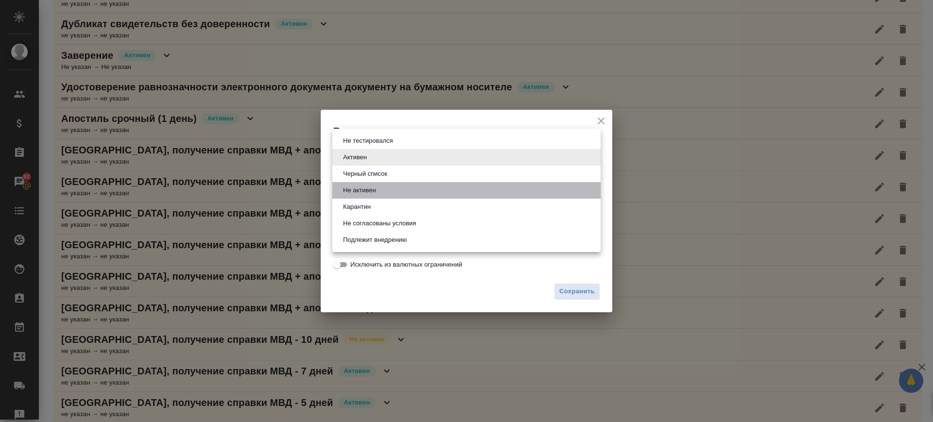
drag, startPoint x: 385, startPoint y: 191, endPoint x: 564, endPoint y: 268, distance: 194.8
click at [386, 191] on li "Не активен" at bounding box center [466, 190] width 268 height 17
type input "notActive"
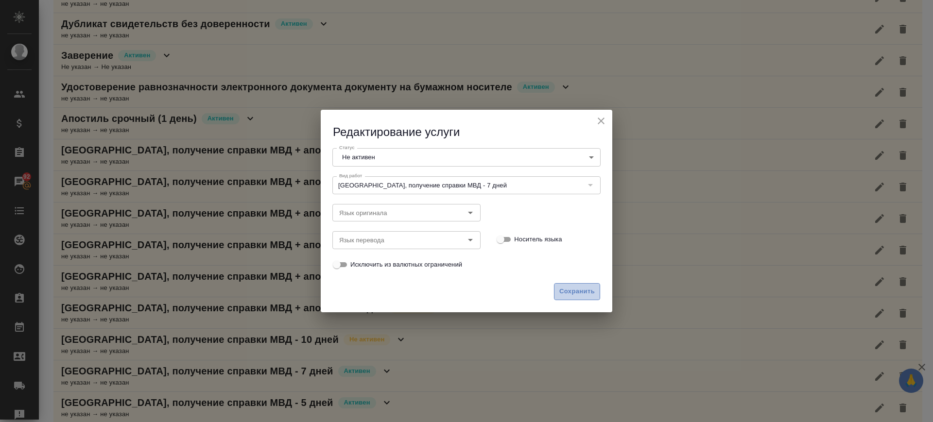
click at [593, 297] on span "Сохранить" at bounding box center [576, 291] width 35 height 11
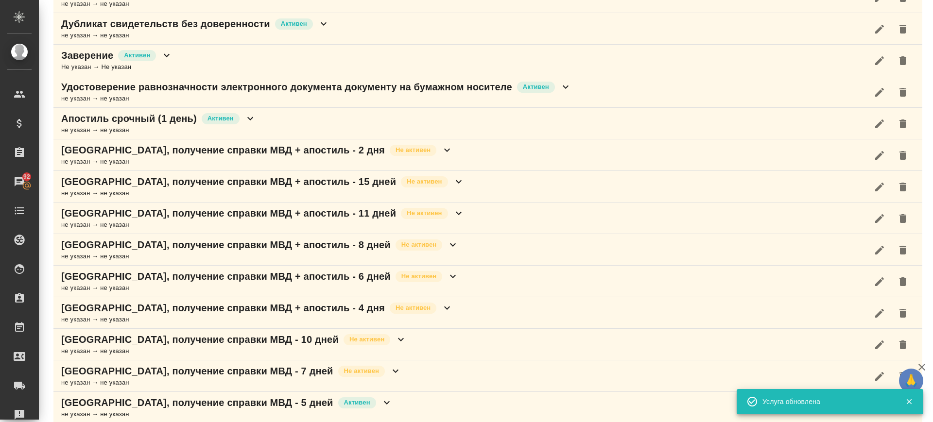
scroll to position [528, 0]
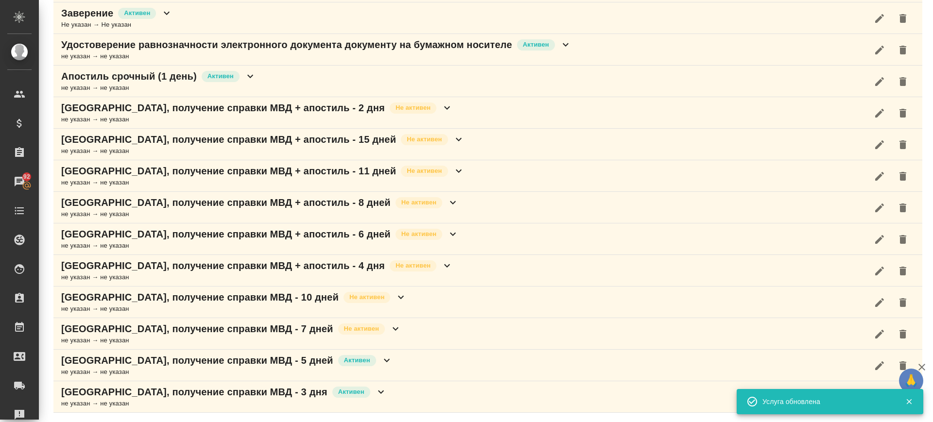
click at [874, 369] on icon "button" at bounding box center [880, 366] width 12 height 12
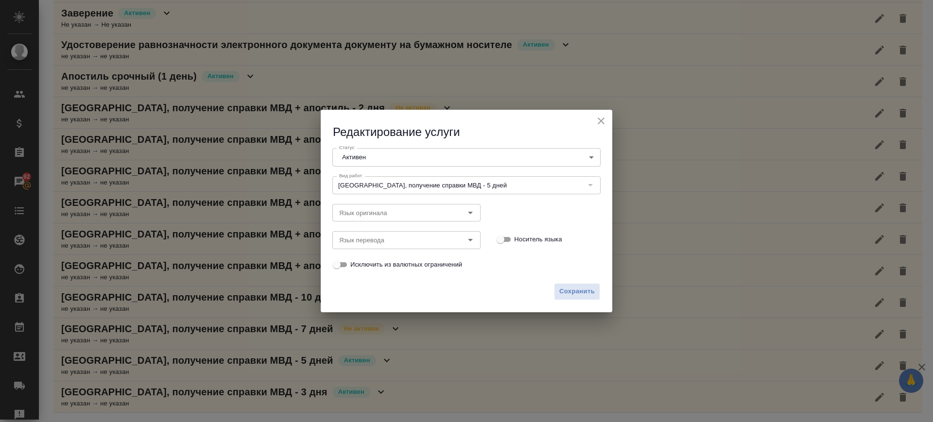
click at [396, 155] on body "🙏 .cls-1 fill:#fff; AWATERA Саглам Виктория v.saglam Клиенты Спецификации Заказ…" at bounding box center [466, 211] width 933 height 422
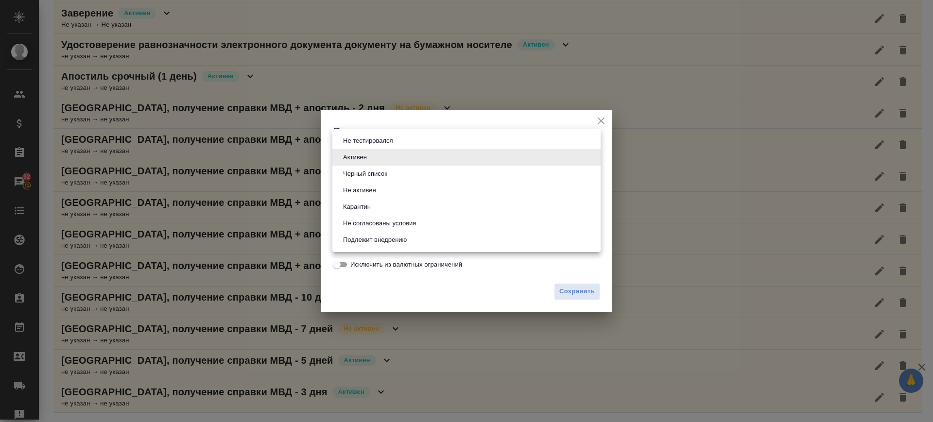
drag, startPoint x: 386, startPoint y: 190, endPoint x: 464, endPoint y: 242, distance: 93.7
click at [386, 191] on li "Не активен" at bounding box center [466, 190] width 268 height 17
type input "notActive"
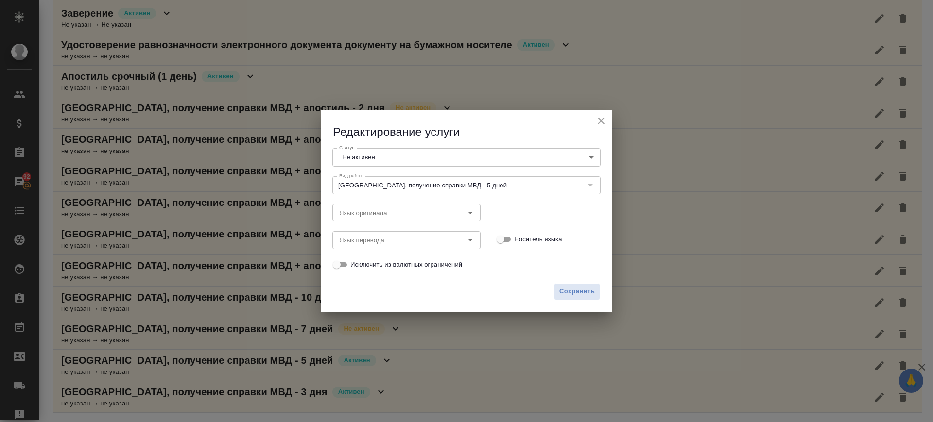
click at [573, 300] on div "Сохранить" at bounding box center [467, 295] width 292 height 34
click at [574, 295] on span "Сохранить" at bounding box center [576, 291] width 35 height 11
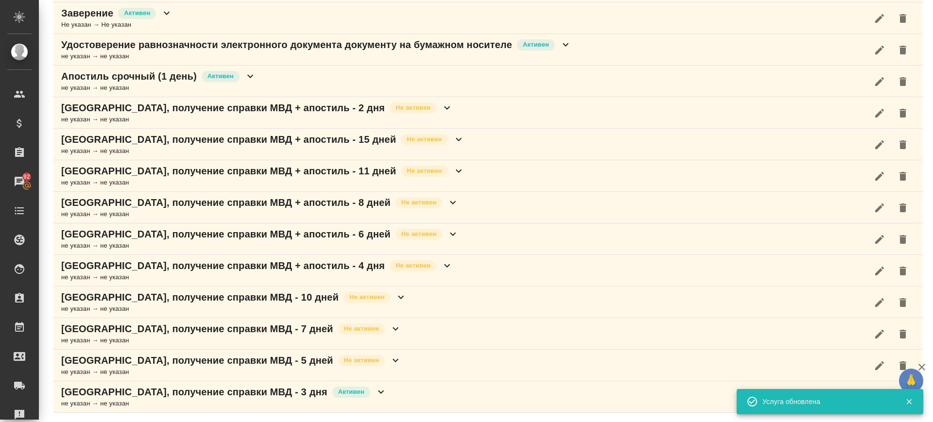
click at [913, 402] on icon "button" at bounding box center [909, 401] width 9 height 9
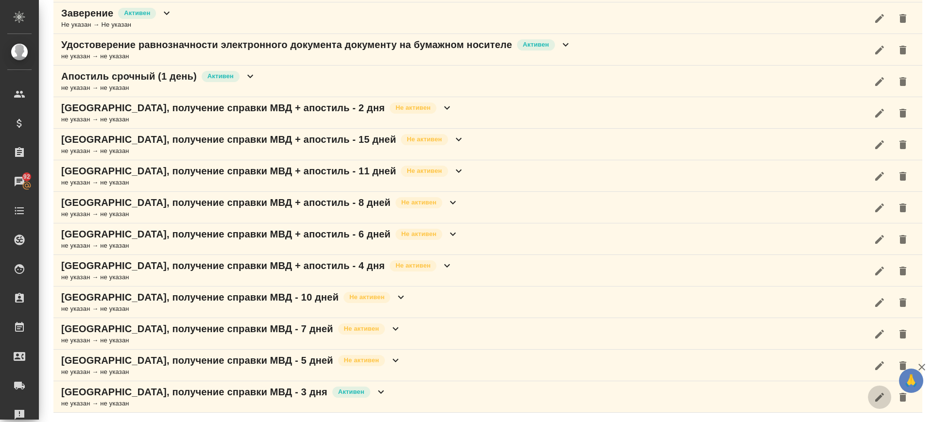
click at [874, 395] on icon "button" at bounding box center [880, 398] width 12 height 12
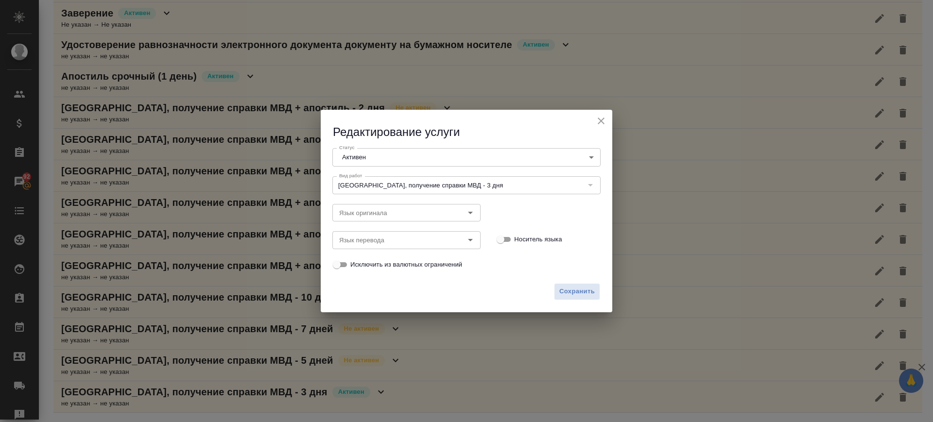
click at [462, 158] on body "🙏 .cls-1 fill:#fff; AWATERA Саглам Виктория v.saglam Клиенты Спецификации Заказ…" at bounding box center [466, 211] width 933 height 422
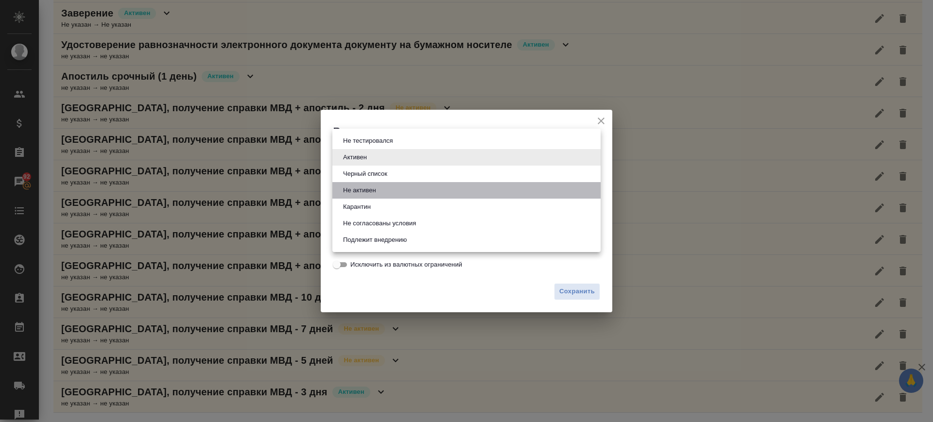
drag, startPoint x: 455, startPoint y: 188, endPoint x: 461, endPoint y: 191, distance: 7.0
click at [455, 188] on li "Не активен" at bounding box center [466, 190] width 268 height 17
type input "notActive"
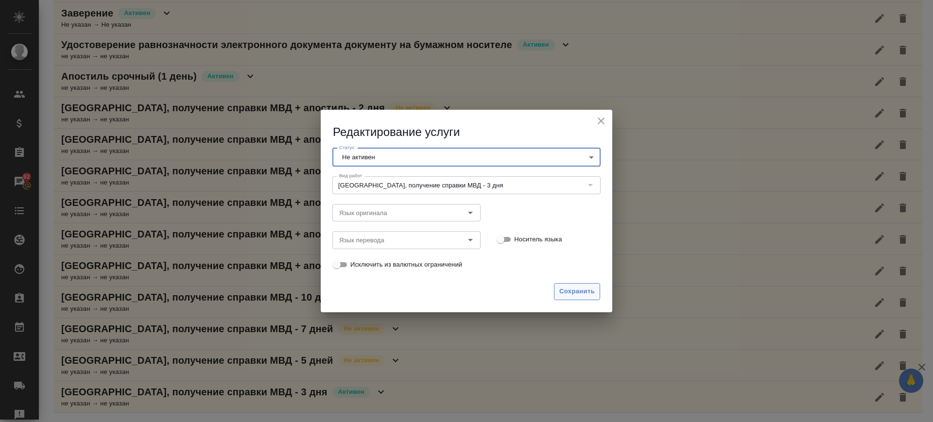
click at [575, 296] on span "Сохранить" at bounding box center [576, 291] width 35 height 11
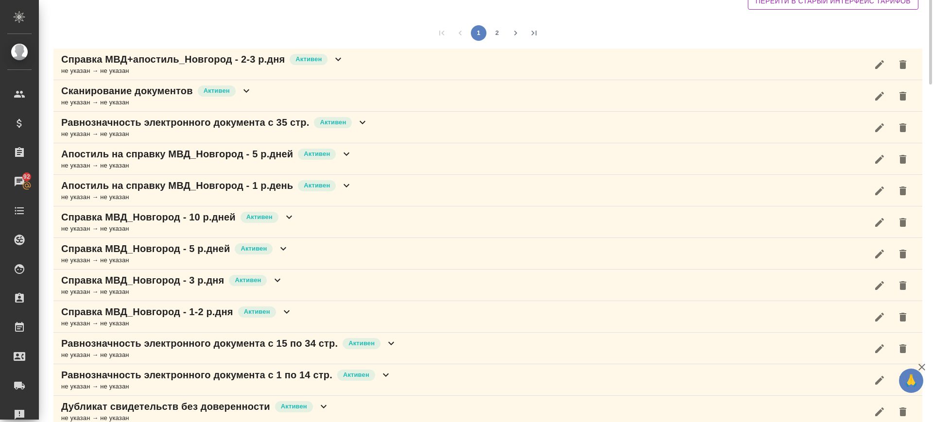
scroll to position [0, 0]
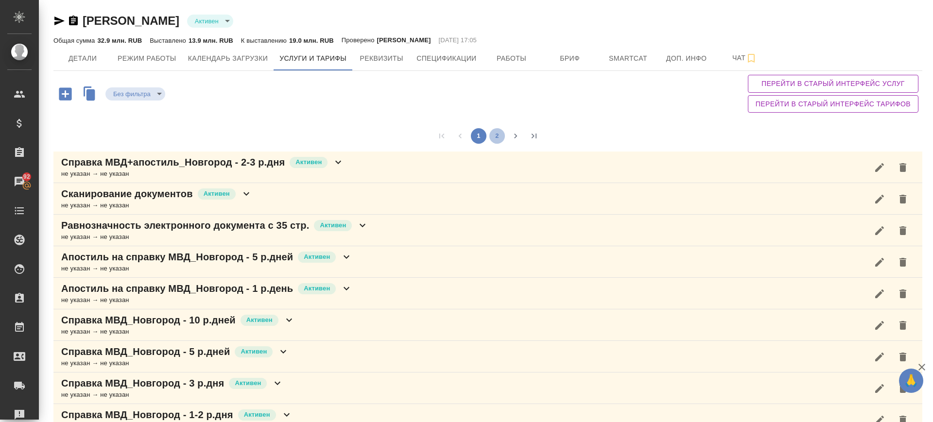
click at [493, 138] on button "2" at bounding box center [497, 136] width 16 height 16
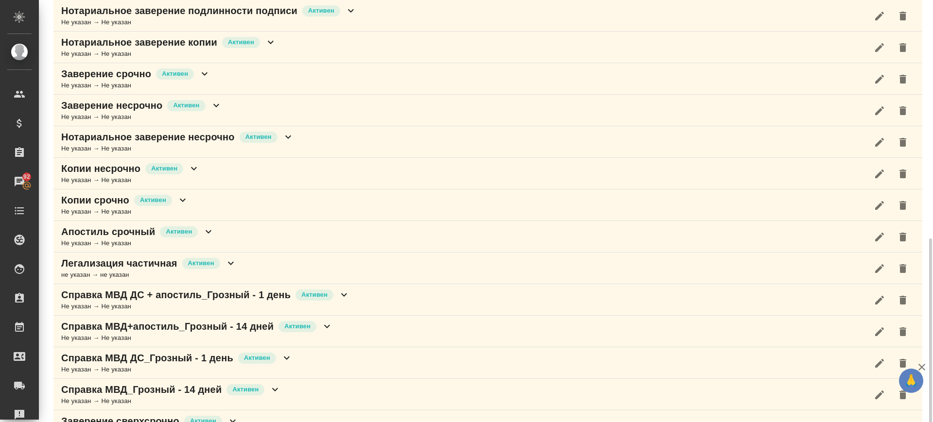
scroll to position [307, 0]
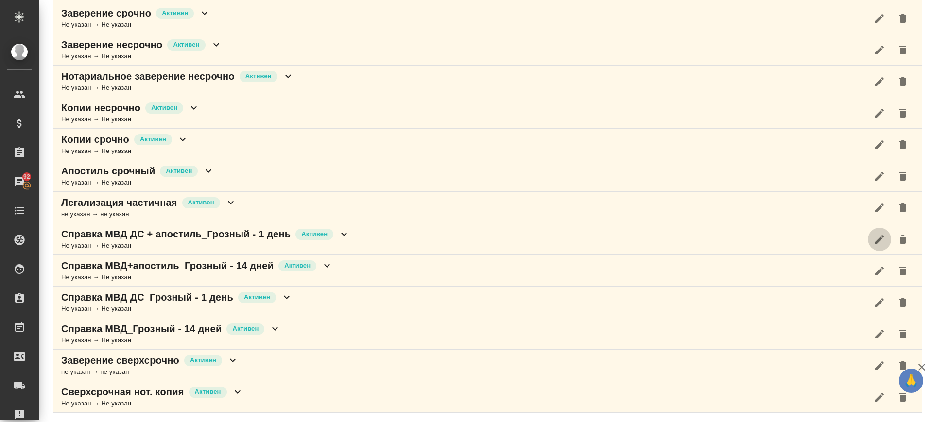
click at [874, 240] on icon "button" at bounding box center [880, 240] width 12 height 12
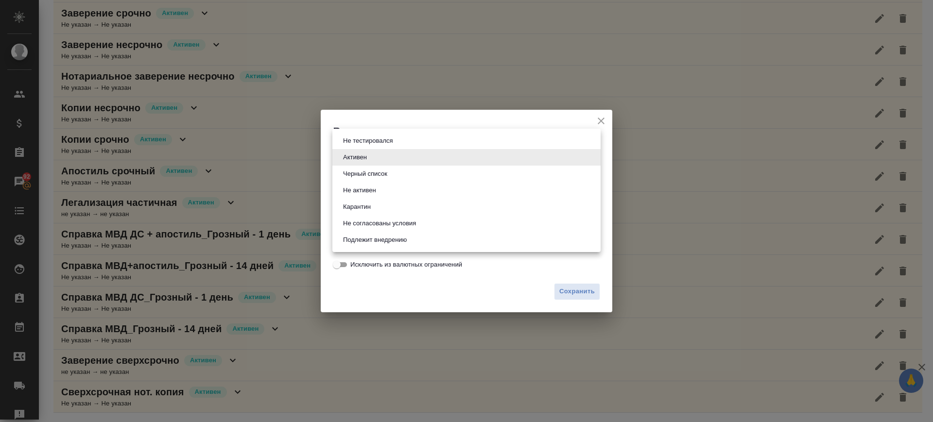
click at [532, 153] on body "🙏 .cls-1 fill:#fff; AWATERA Саглам Виктория v.saglam Клиенты Спецификации Заказ…" at bounding box center [466, 211] width 933 height 422
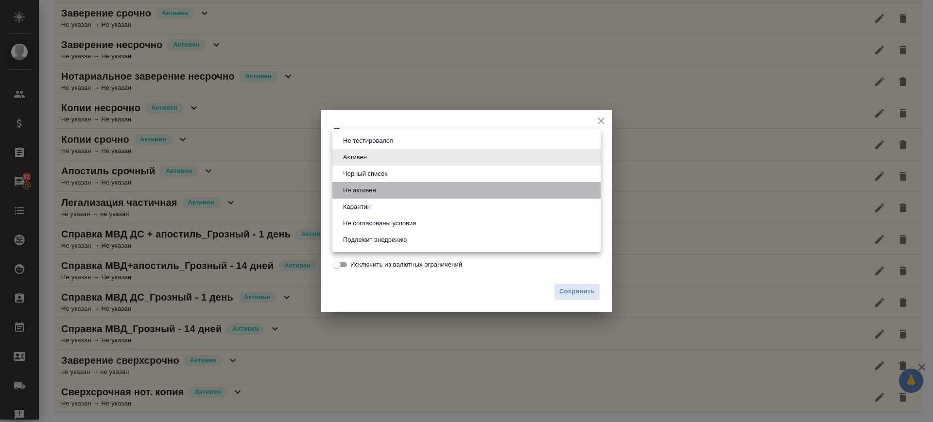
drag, startPoint x: 384, startPoint y: 187, endPoint x: 486, endPoint y: 254, distance: 121.7
click at [384, 188] on li "Не активен" at bounding box center [466, 190] width 268 height 17
type input "notActive"
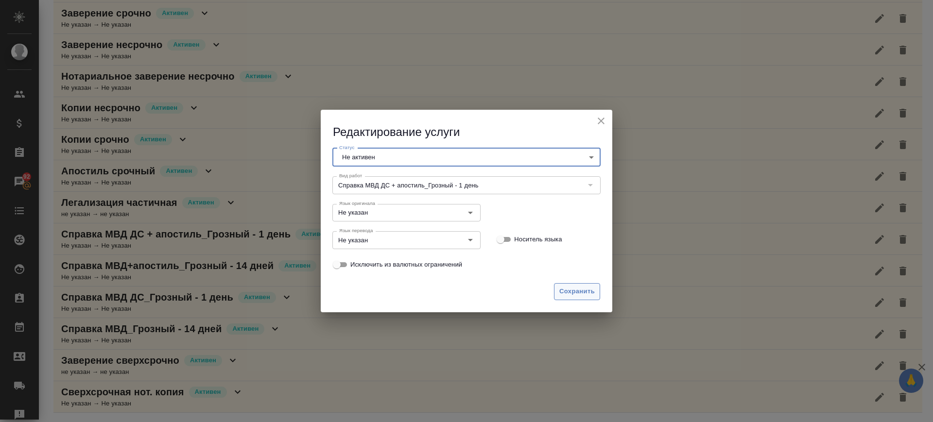
drag, startPoint x: 581, startPoint y: 293, endPoint x: 586, endPoint y: 292, distance: 5.5
click at [582, 293] on span "Сохранить" at bounding box center [576, 291] width 35 height 11
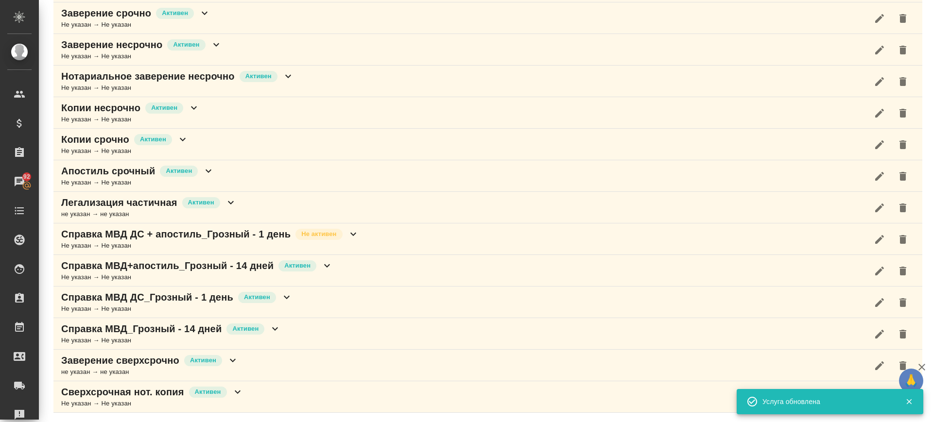
click at [874, 276] on icon "button" at bounding box center [880, 271] width 12 height 12
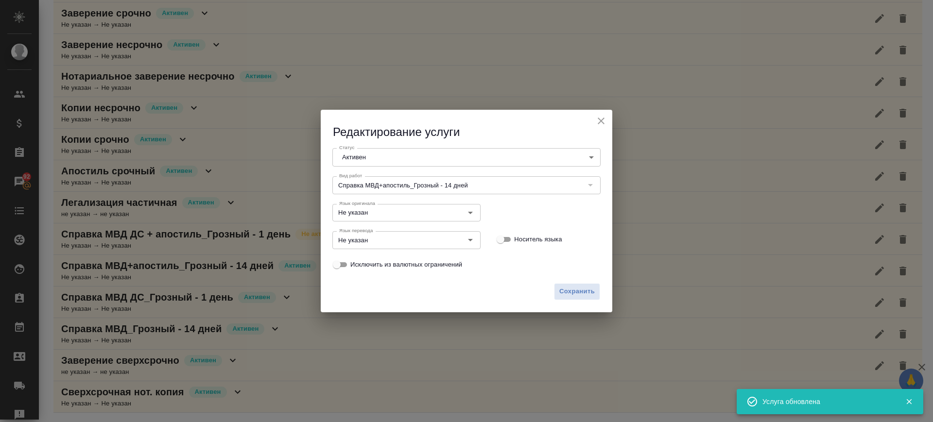
click at [449, 156] on body "🙏 .cls-1 fill:#fff; AWATERA Саглам Виктория v.saglam Клиенты Спецификации Заказ…" at bounding box center [466, 211] width 933 height 422
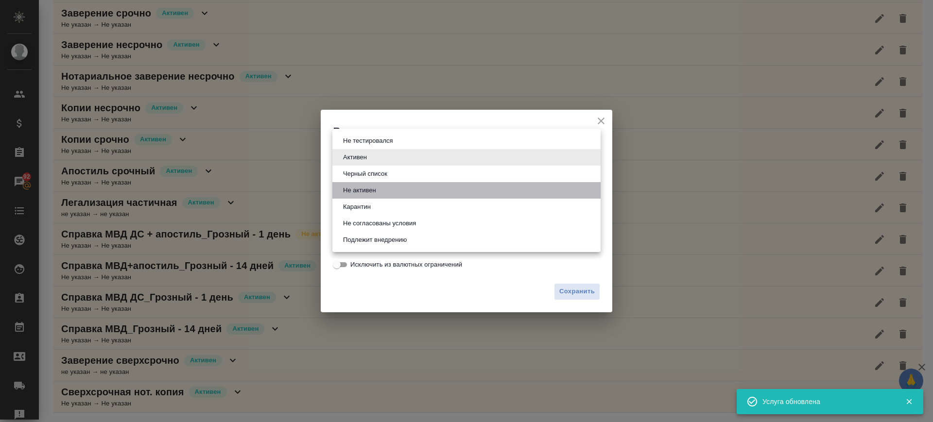
drag, startPoint x: 402, startPoint y: 185, endPoint x: 417, endPoint y: 202, distance: 23.1
click at [402, 185] on li "Не активен" at bounding box center [466, 190] width 268 height 17
type input "notActive"
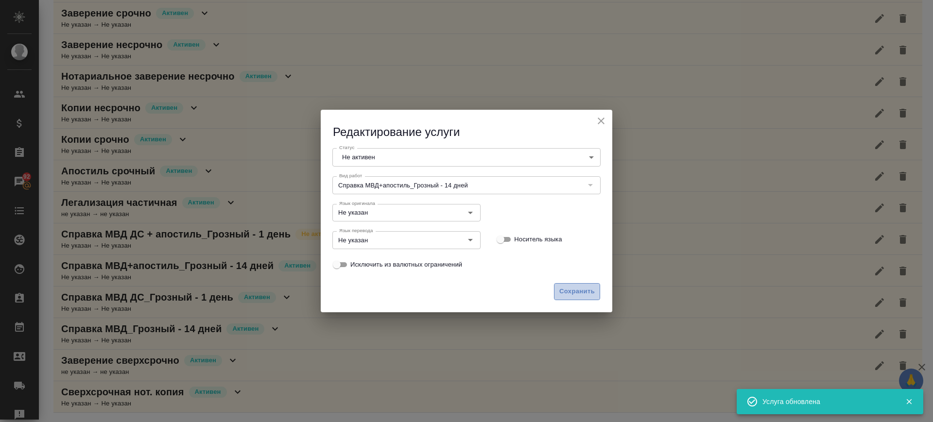
click at [568, 290] on span "Сохранить" at bounding box center [576, 291] width 35 height 11
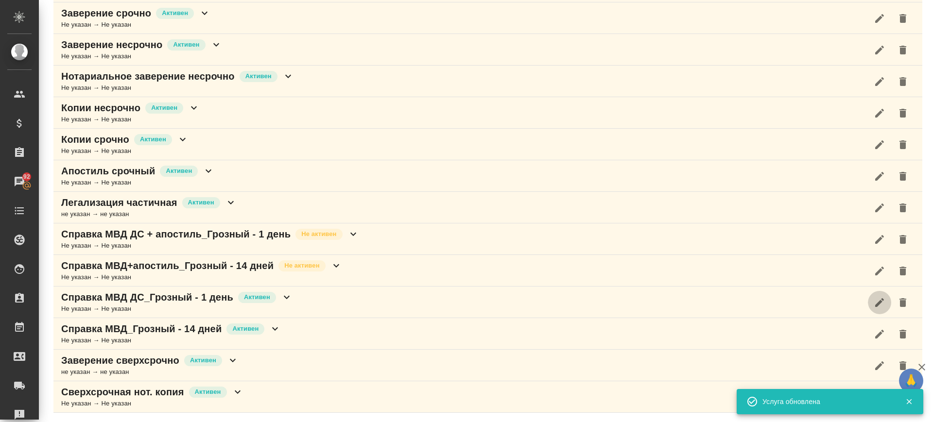
click at [875, 302] on icon "button" at bounding box center [879, 302] width 9 height 9
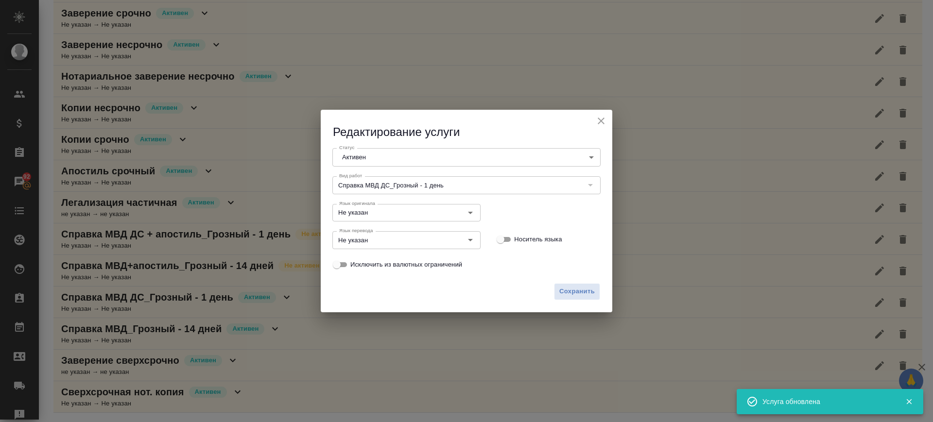
click at [402, 154] on body "🙏 .cls-1 fill:#fff; AWATERA Саглам Виктория v.saglam Клиенты Спецификации Заказ…" at bounding box center [466, 211] width 933 height 422
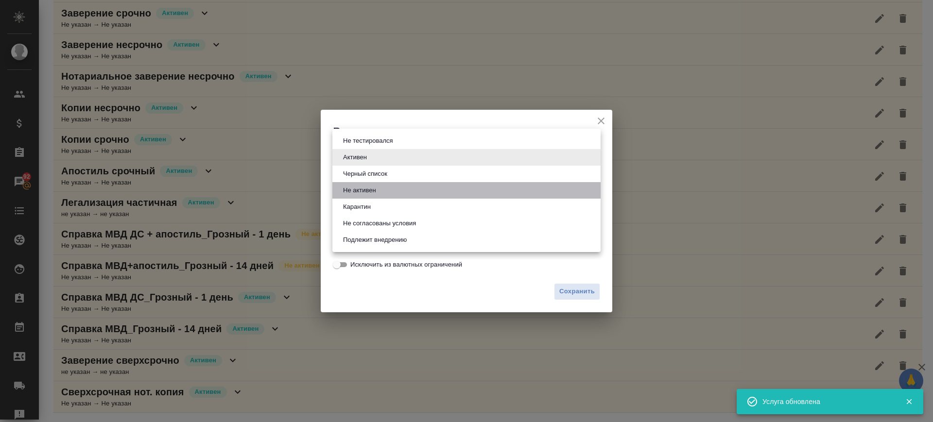
click at [375, 186] on button "Не активен" at bounding box center [359, 190] width 39 height 11
type input "notActive"
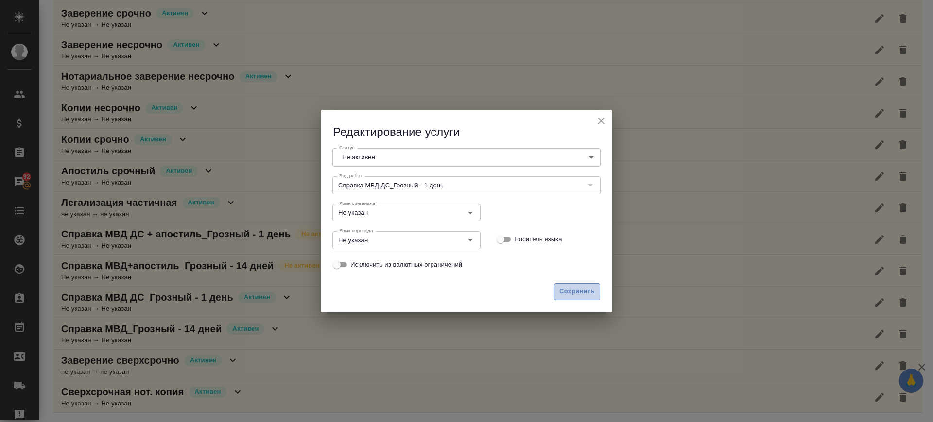
click at [566, 297] on span "Сохранить" at bounding box center [576, 291] width 35 height 11
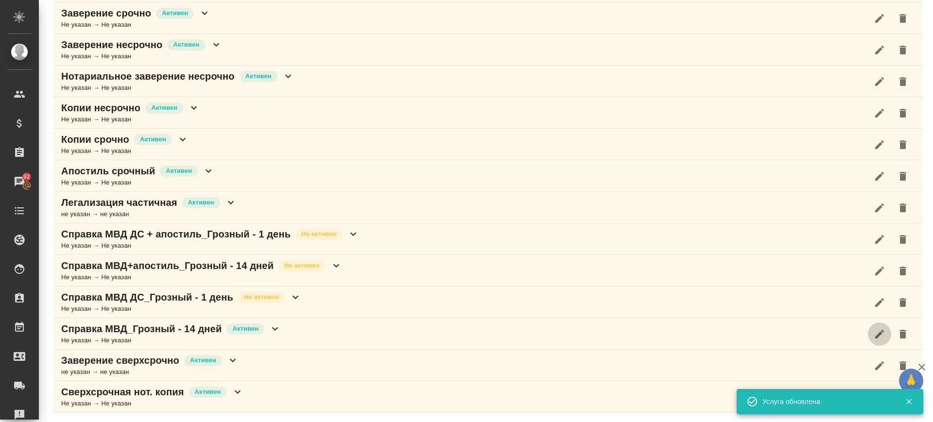
click at [871, 340] on button "button" at bounding box center [879, 334] width 23 height 23
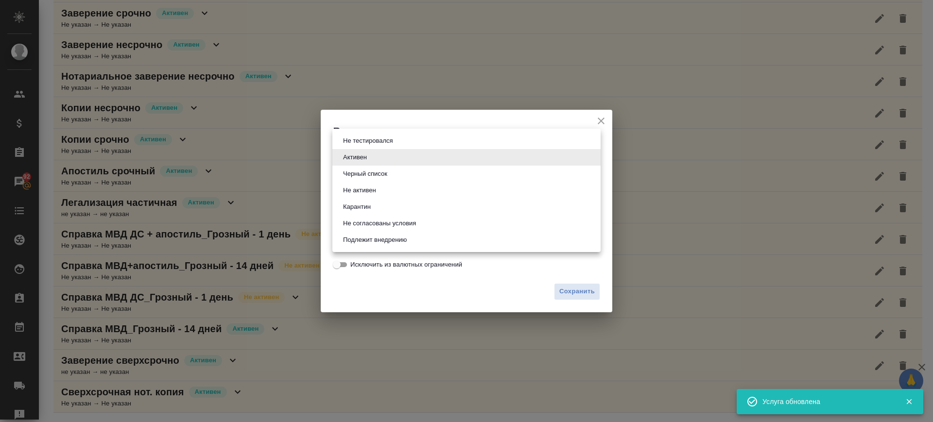
drag, startPoint x: 407, startPoint y: 152, endPoint x: 398, endPoint y: 169, distance: 19.4
click at [408, 153] on body "🙏 .cls-1 fill:#fff; AWATERA Саглам Виктория v.saglam Клиенты Спецификации Заказ…" at bounding box center [466, 211] width 933 height 422
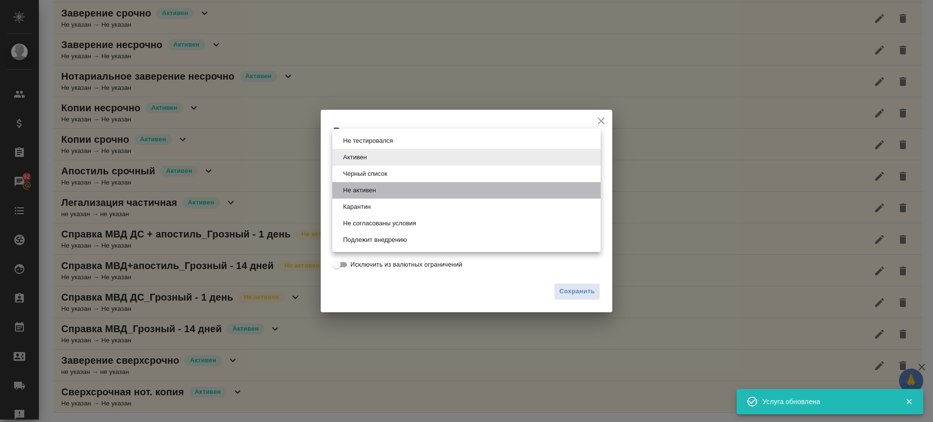
click at [393, 189] on li "Не активен" at bounding box center [466, 190] width 268 height 17
type input "notActive"
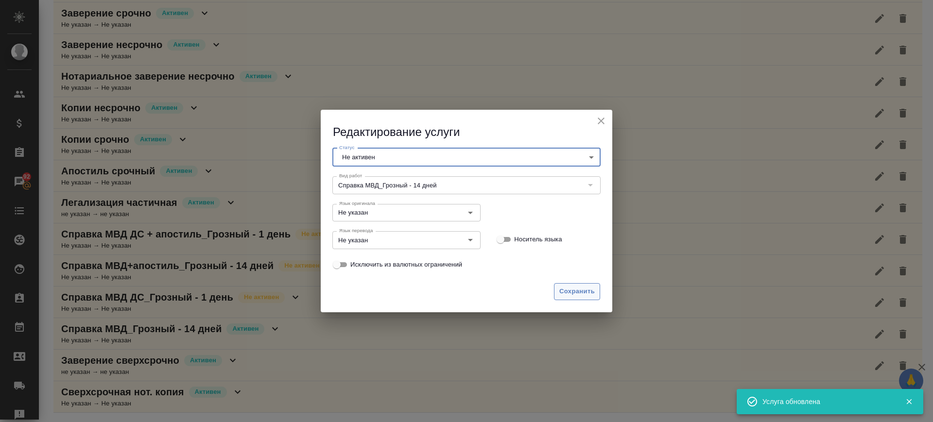
click at [570, 294] on span "Сохранить" at bounding box center [576, 291] width 35 height 11
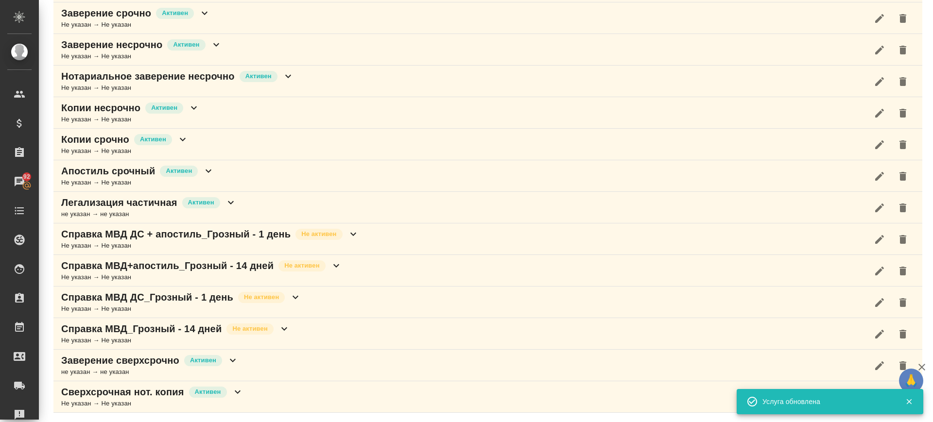
scroll to position [3, 0]
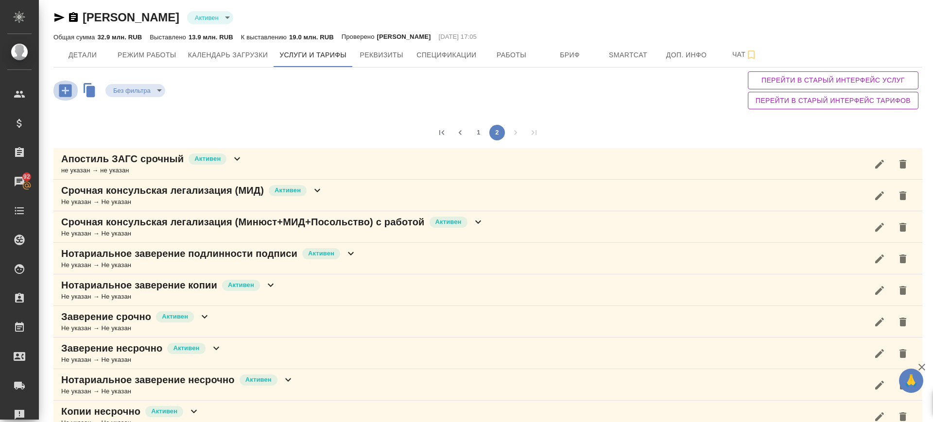
click at [65, 86] on icon "button" at bounding box center [65, 90] width 13 height 13
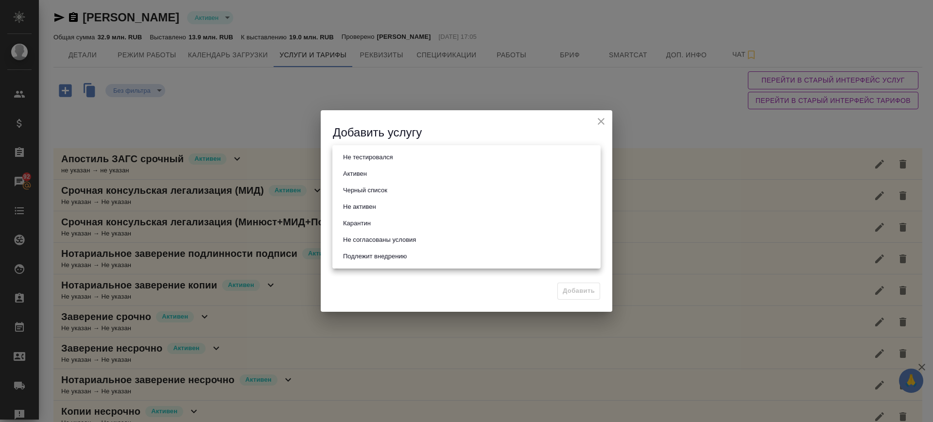
click at [412, 156] on body "🙏 .cls-1 fill:#fff; AWATERA Саглам Виктория v.saglam Клиенты Спецификации Заказ…" at bounding box center [466, 211] width 933 height 422
click at [382, 176] on li "Активен" at bounding box center [466, 174] width 268 height 17
type input "active"
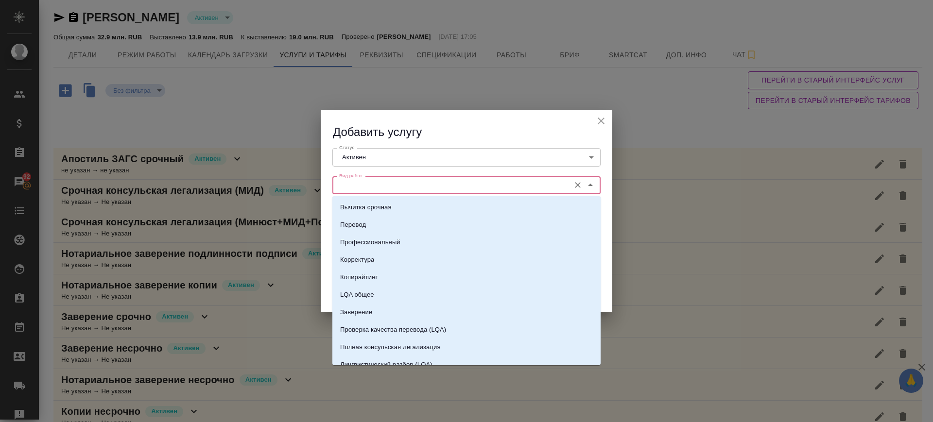
click at [388, 187] on input "Вид работ" at bounding box center [450, 185] width 230 height 12
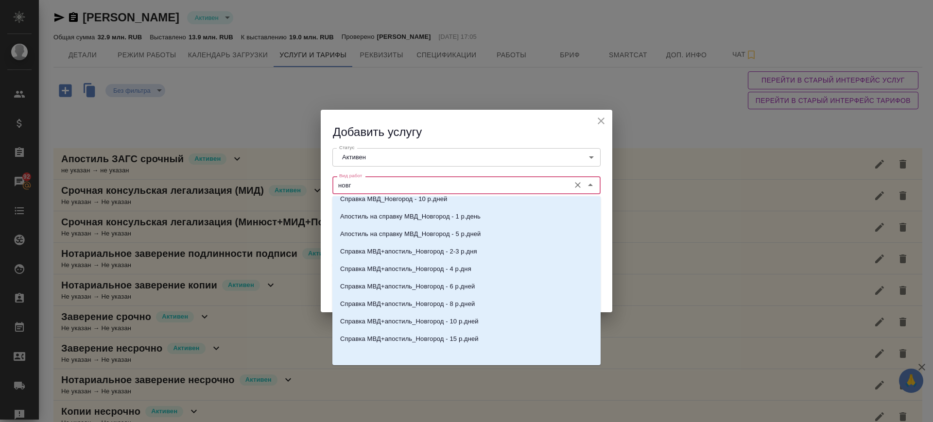
scroll to position [61, 0]
type input "новг"
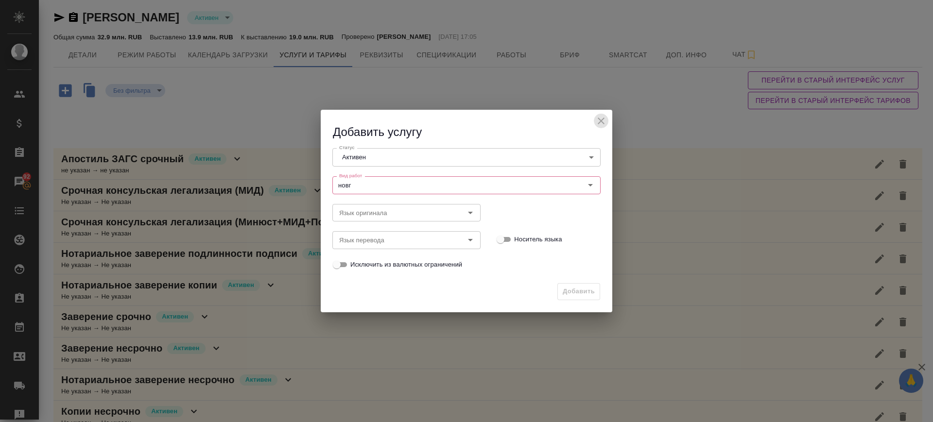
drag, startPoint x: 596, startPoint y: 121, endPoint x: 693, endPoint y: 50, distance: 120.2
click at [596, 121] on icon "close" at bounding box center [601, 121] width 12 height 12
